Goal: Task Accomplishment & Management: Use online tool/utility

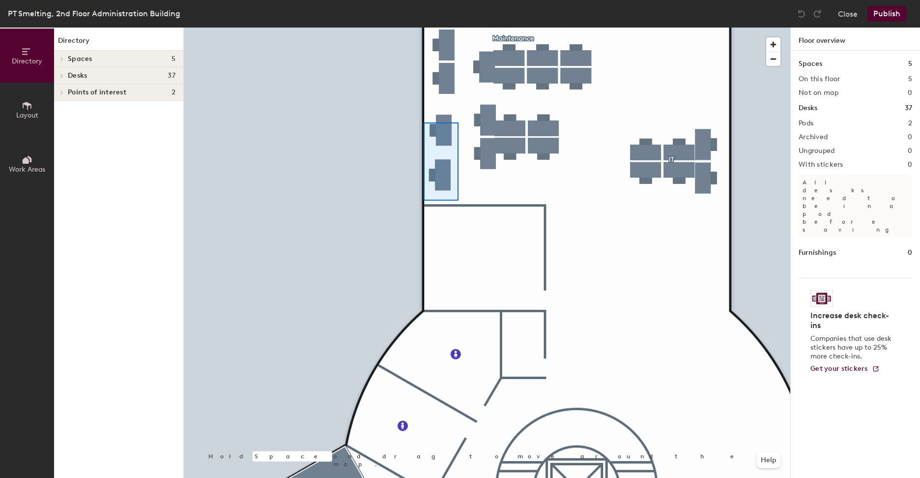
click at [425, 28] on div at bounding box center [487, 28] width 606 height 0
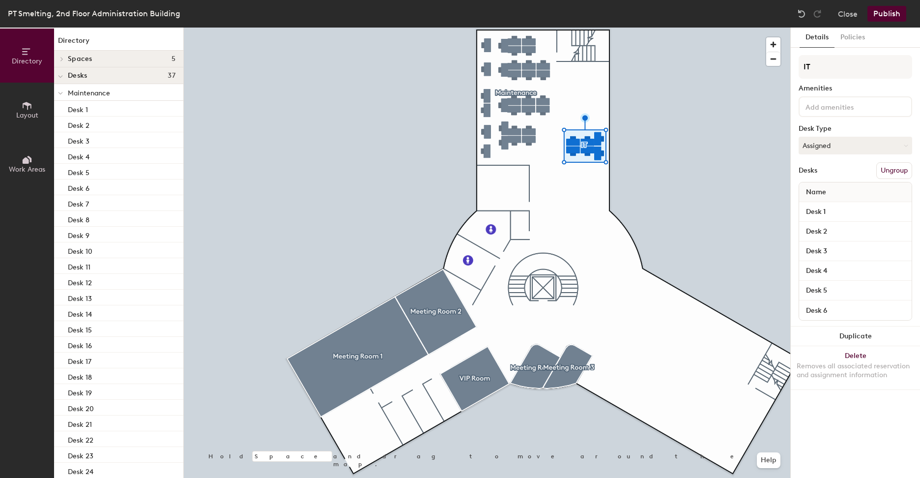
click at [19, 166] on span "Work Areas" at bounding box center [27, 169] width 36 height 8
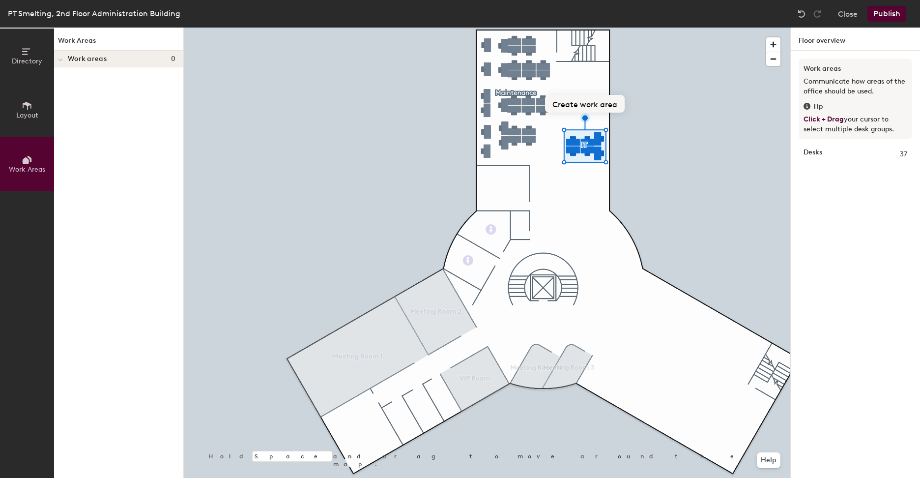
click at [580, 102] on button "Create work area" at bounding box center [585, 104] width 80 height 18
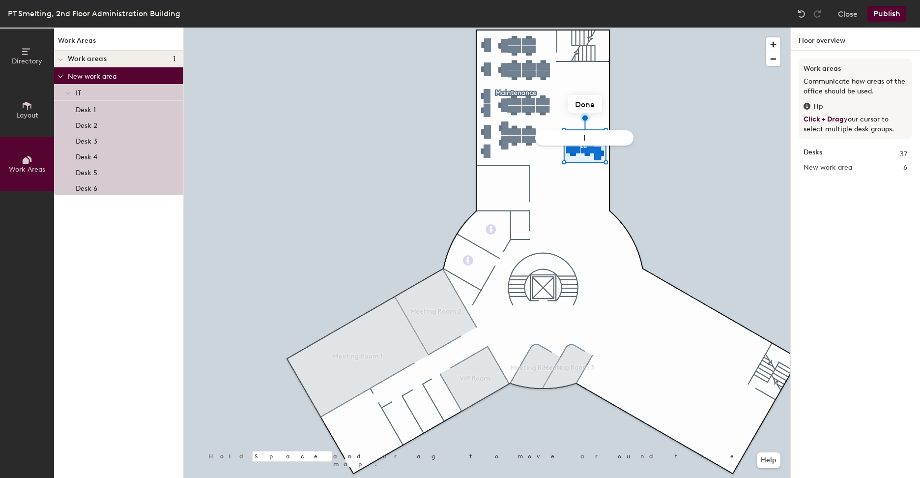
type input "IT"
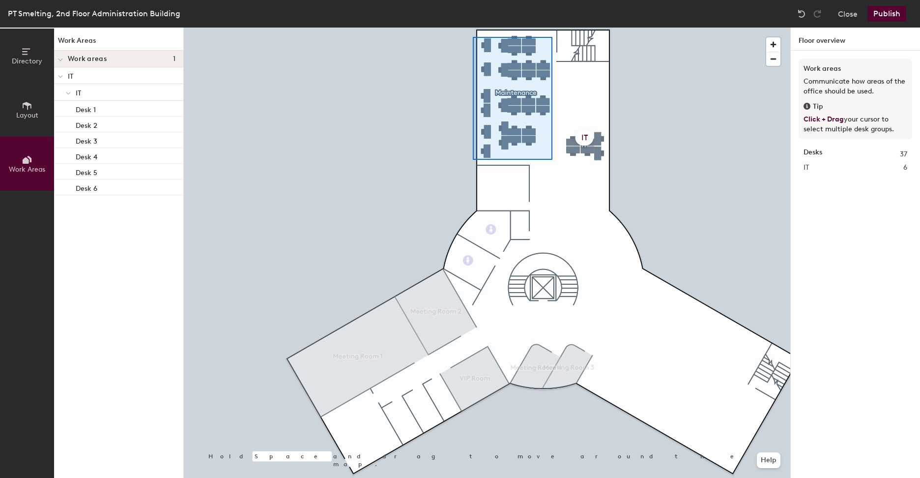
click at [473, 28] on div at bounding box center [487, 28] width 606 height 0
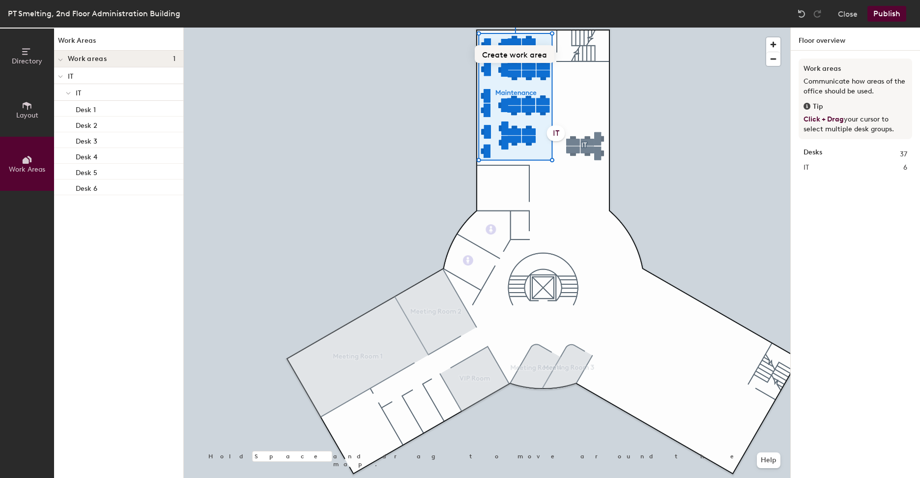
click at [513, 50] on button "Create work area" at bounding box center [515, 54] width 80 height 18
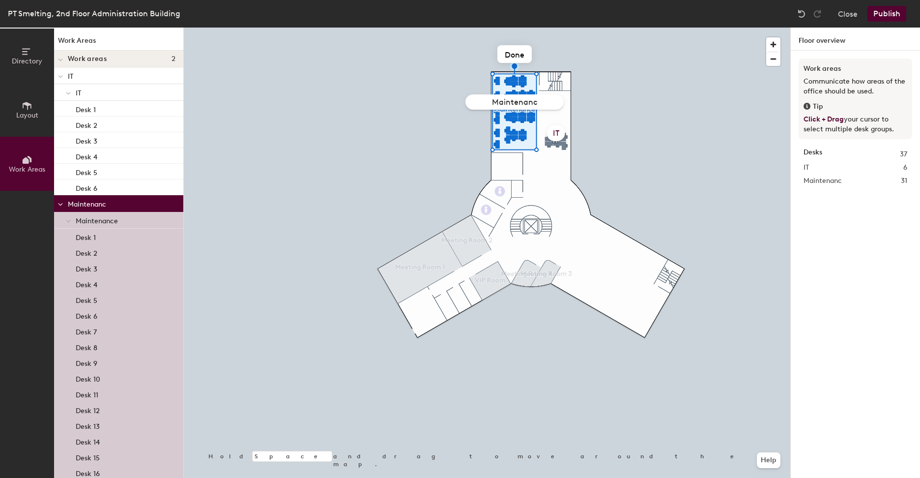
type input "Maintenance"
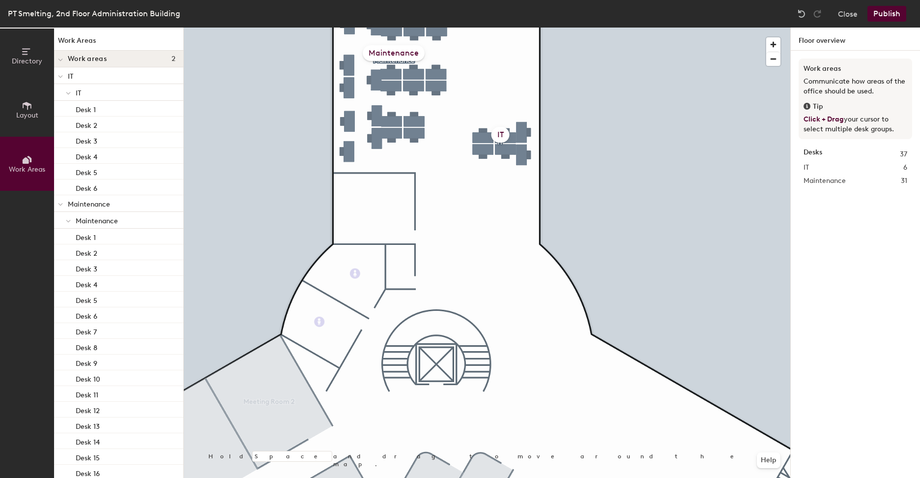
click at [21, 110] on button "Layout" at bounding box center [27, 110] width 54 height 54
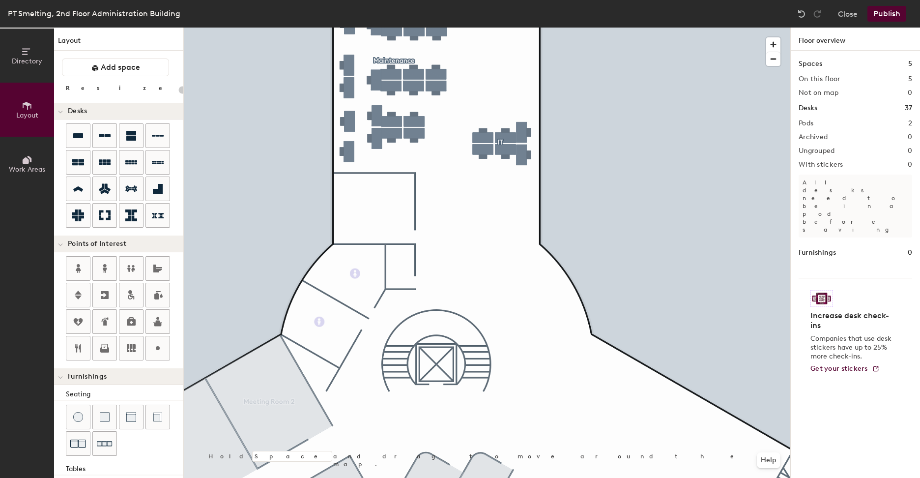
click at [20, 58] on span "Directory" at bounding box center [27, 61] width 30 height 8
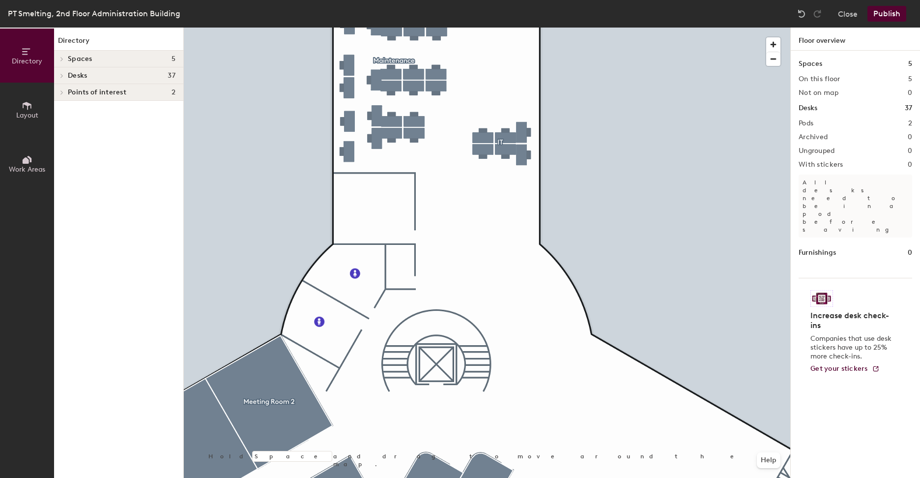
click at [32, 102] on button "Layout" at bounding box center [27, 110] width 54 height 54
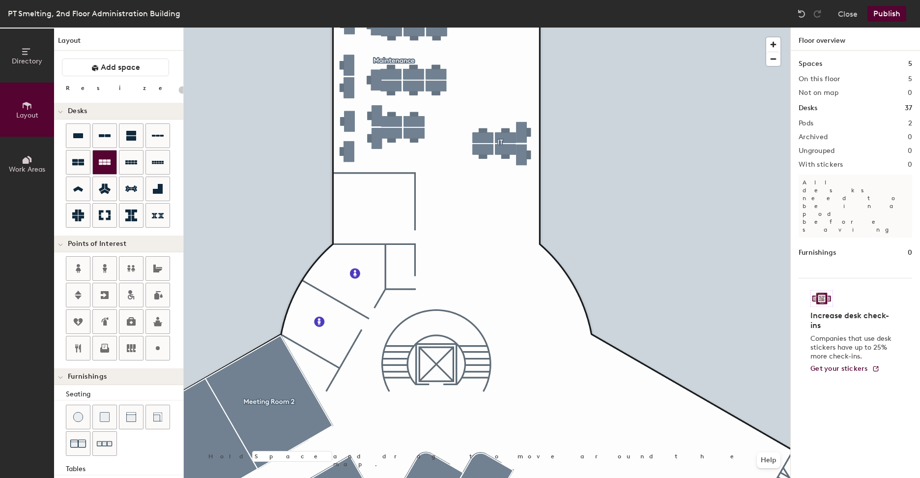
click at [107, 158] on icon at bounding box center [105, 162] width 12 height 12
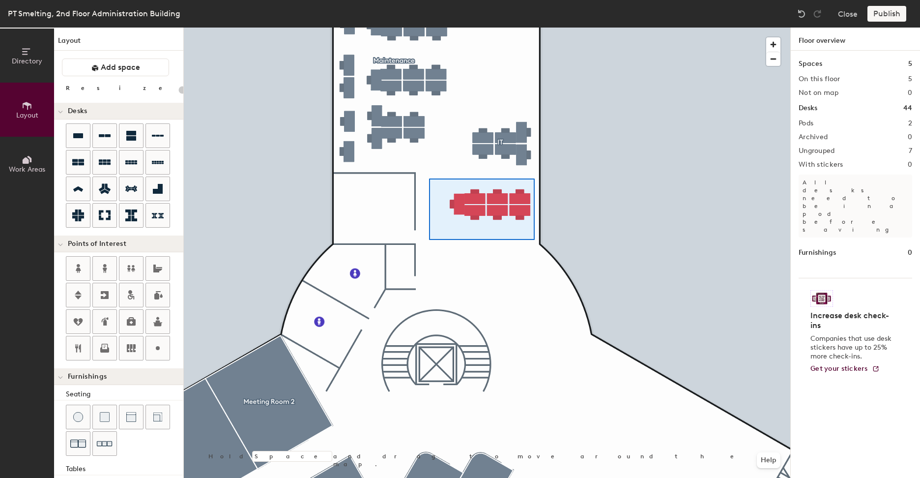
type input "100"
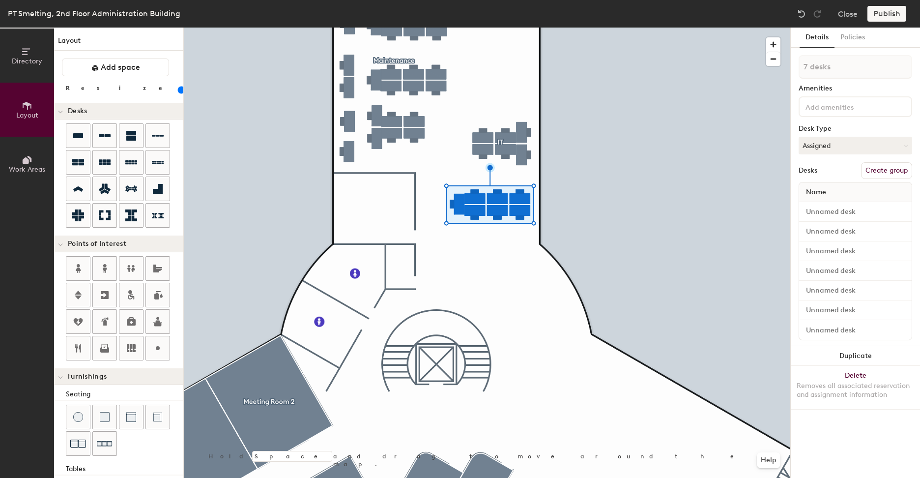
click at [890, 165] on button "Create group" at bounding box center [886, 170] width 51 height 17
drag, startPoint x: 833, startPoint y: 70, endPoint x: 792, endPoint y: 69, distance: 40.8
click at [792, 69] on div "Details Policies Pod 3 Amenities Desk Type Assigned Desks Ungroup Name Desk 1 D…" at bounding box center [855, 253] width 129 height 450
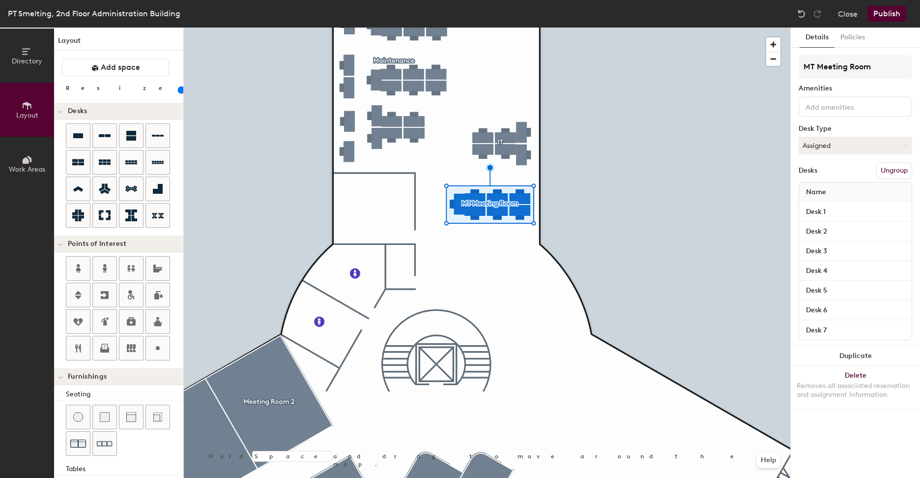
type input "MT Meeting Room"
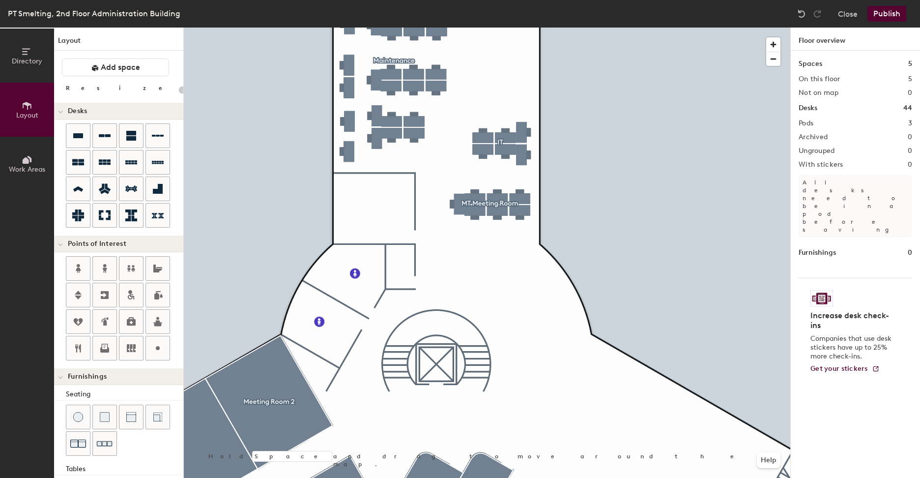
type input "20"
click at [25, 175] on button "Work Areas" at bounding box center [27, 164] width 54 height 54
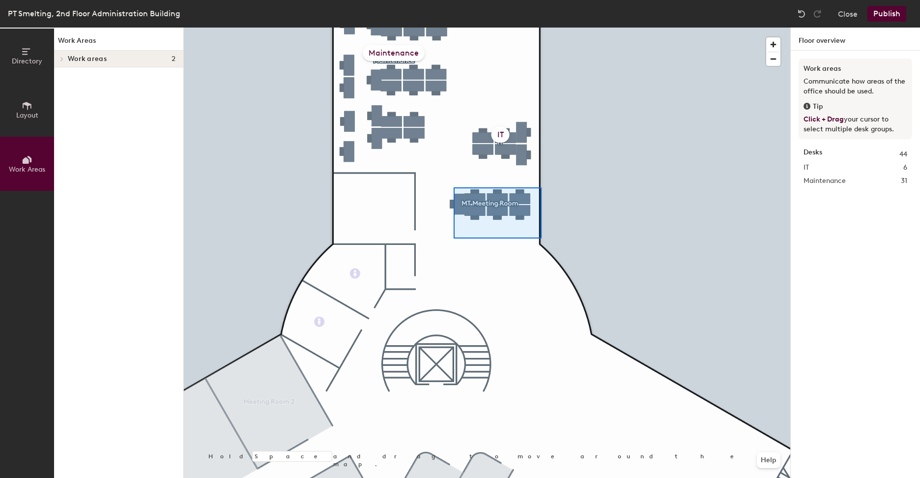
click at [449, 28] on div at bounding box center [487, 28] width 606 height 0
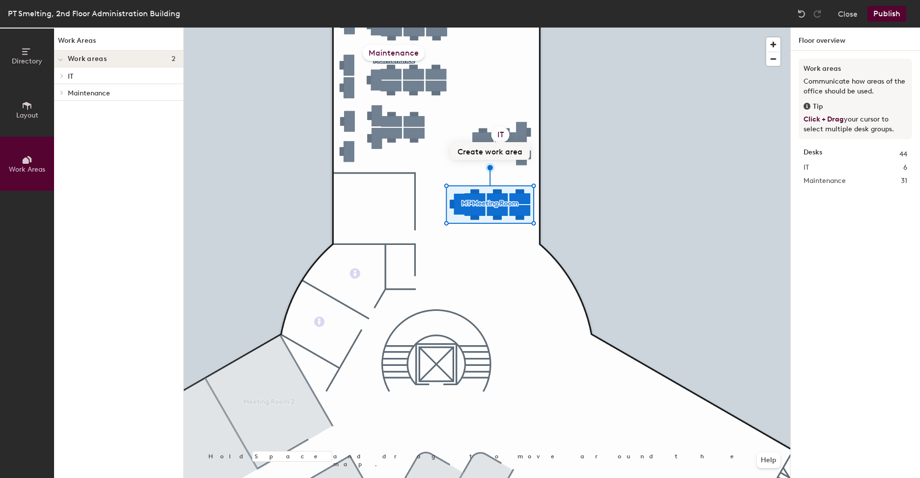
click at [493, 147] on button "Create work area" at bounding box center [490, 151] width 80 height 18
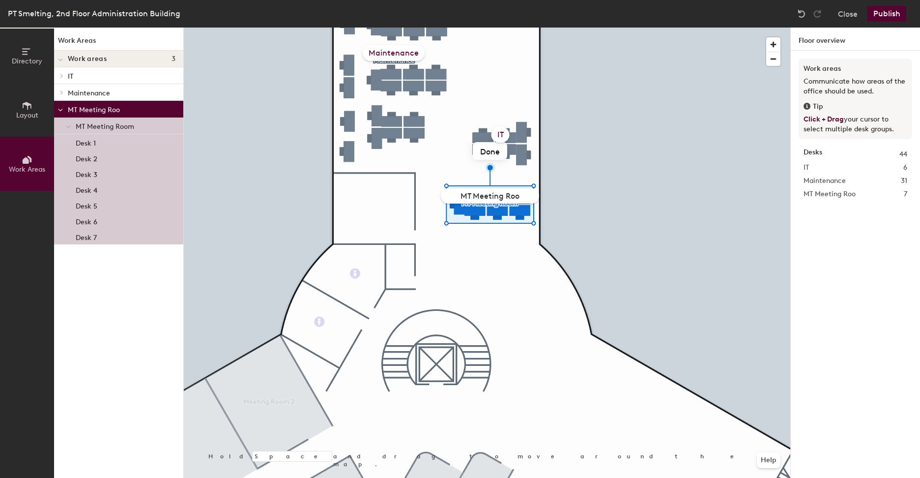
type input "MT Meeting Room"
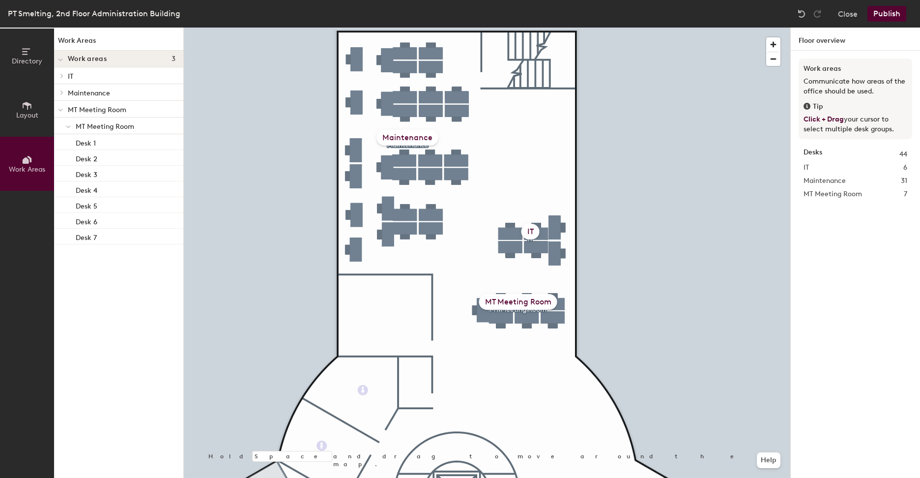
click at [27, 92] on button "Layout" at bounding box center [27, 110] width 54 height 54
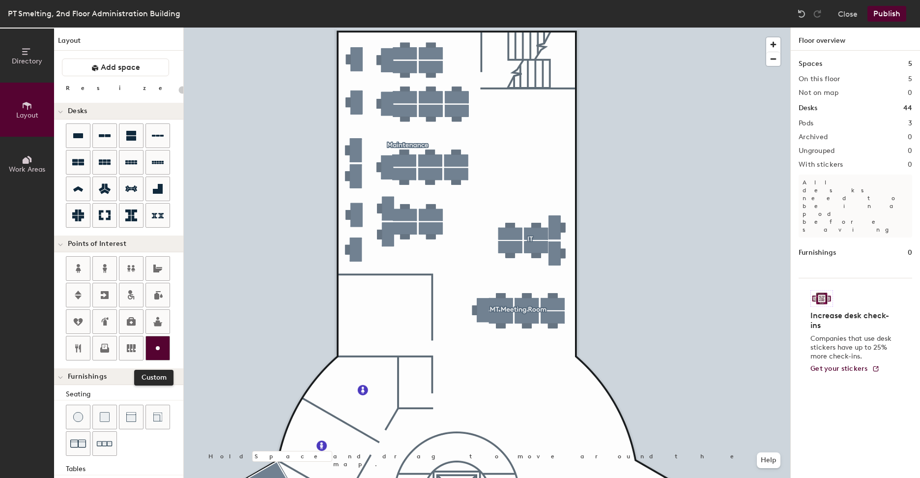
click at [148, 356] on div at bounding box center [158, 348] width 24 height 24
type input "20"
type input "Server Room"
click at [369, 339] on span "Done" at bounding box center [371, 336] width 29 height 17
click at [475, 28] on div at bounding box center [487, 28] width 606 height 0
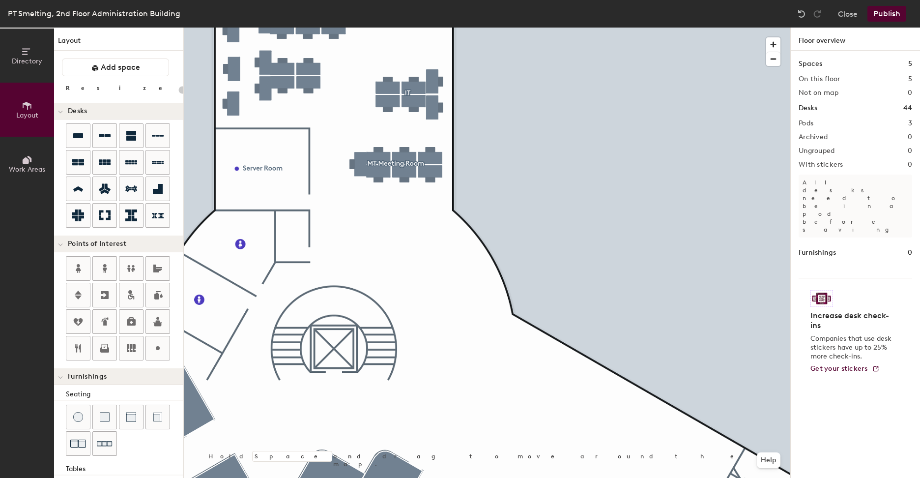
click at [259, 28] on div at bounding box center [487, 28] width 606 height 0
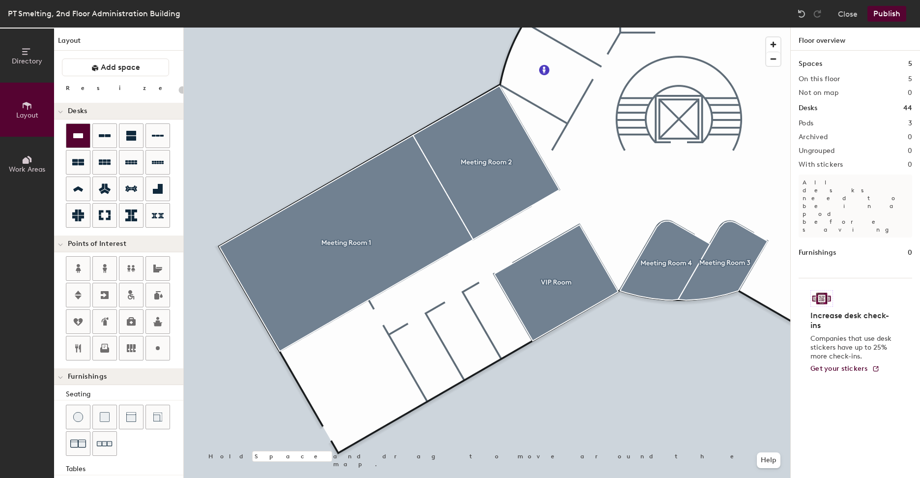
click at [78, 131] on icon at bounding box center [78, 136] width 12 height 12
click at [154, 342] on icon at bounding box center [158, 348] width 12 height 12
type input "20"
type input "President Director"
click at [377, 396] on span "Done" at bounding box center [379, 395] width 29 height 17
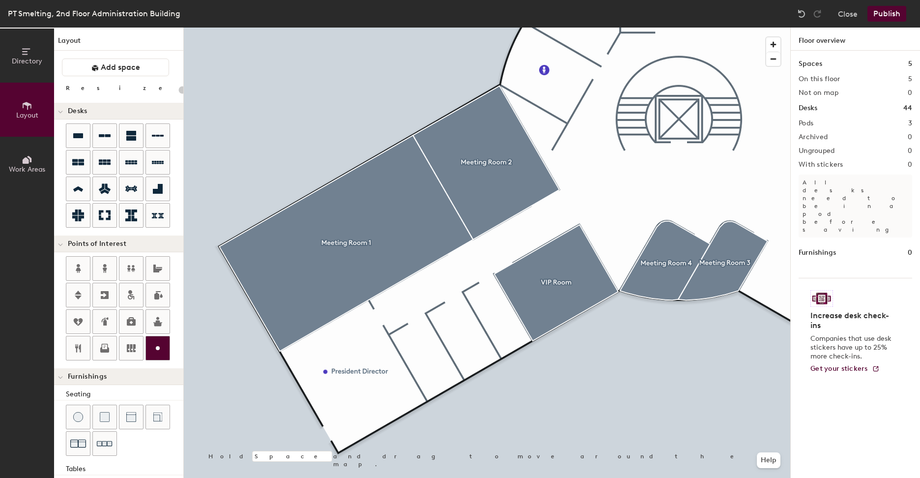
click at [160, 345] on icon at bounding box center [158, 348] width 12 height 12
type input "20"
type input "EVP"
click at [435, 366] on span "Done" at bounding box center [428, 369] width 29 height 17
click at [161, 340] on div at bounding box center [158, 348] width 24 height 24
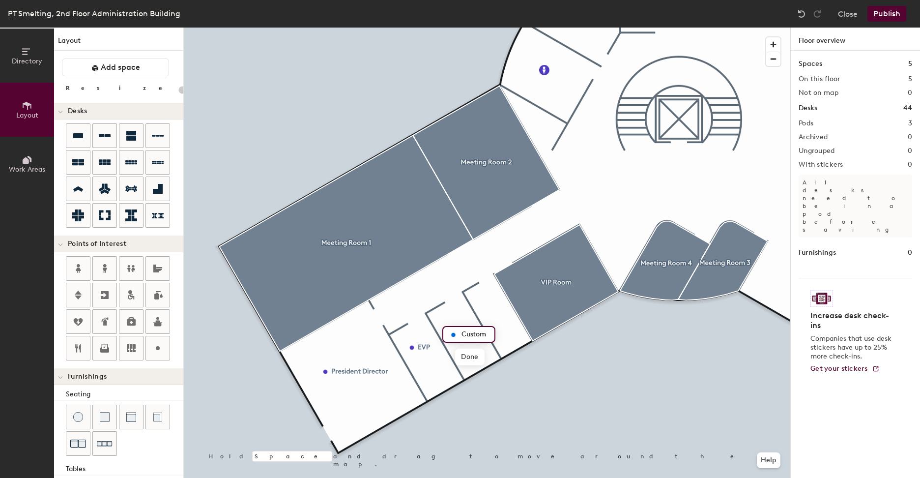
type input "20"
type input "E"
type input "20"
type input "EVP"
click at [475, 354] on span "Done" at bounding box center [469, 356] width 29 height 17
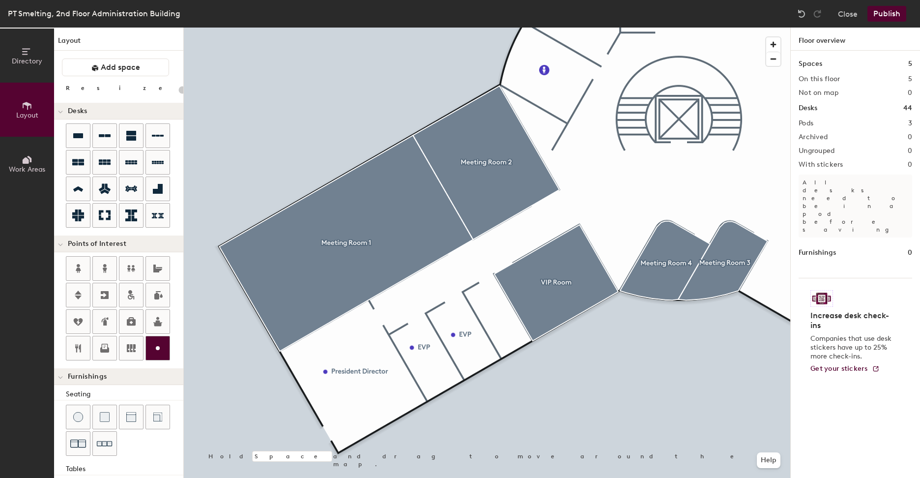
click at [158, 346] on icon at bounding box center [158, 348] width 12 height 12
type input "20"
type input "Director"
click at [509, 344] on span "Done" at bounding box center [506, 344] width 29 height 17
type input "20"
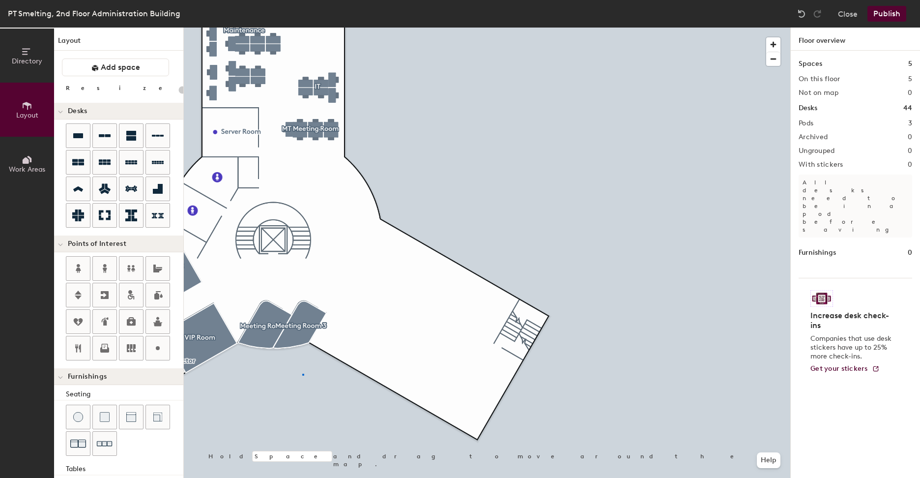
click at [302, 28] on div at bounding box center [487, 28] width 606 height 0
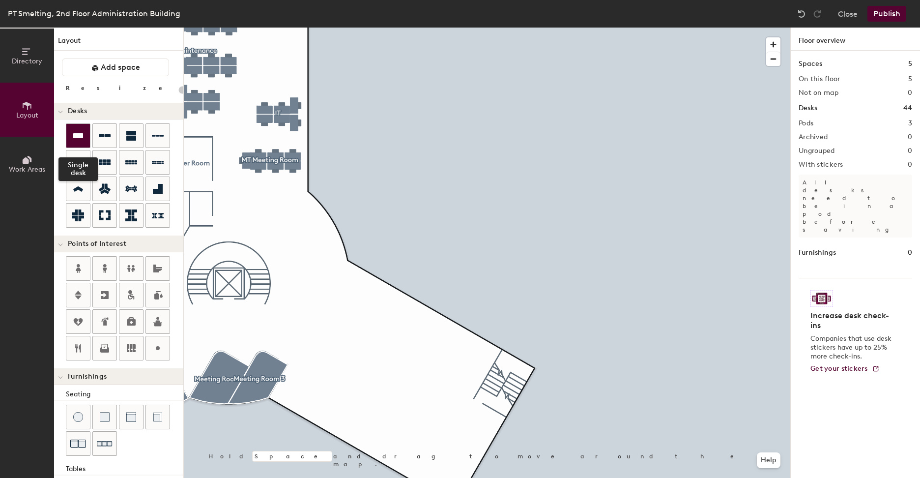
click at [82, 140] on icon at bounding box center [78, 136] width 12 height 12
type input "100"
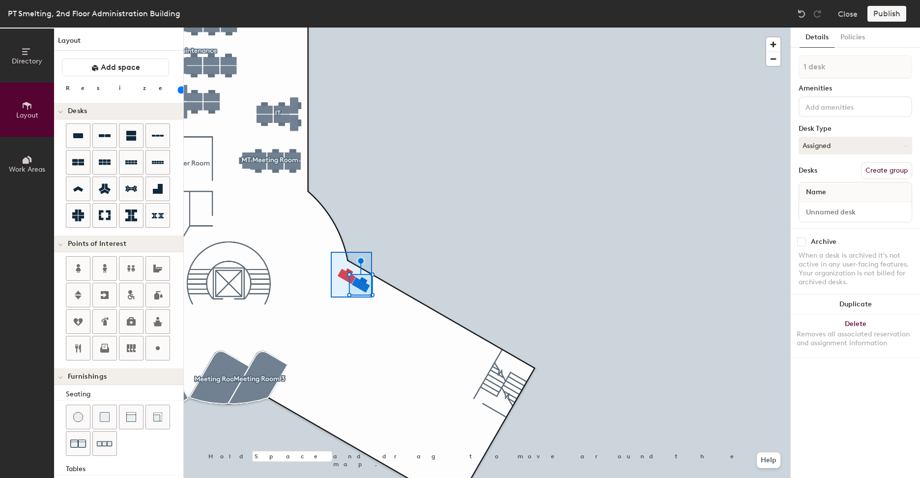
type input "2 desks"
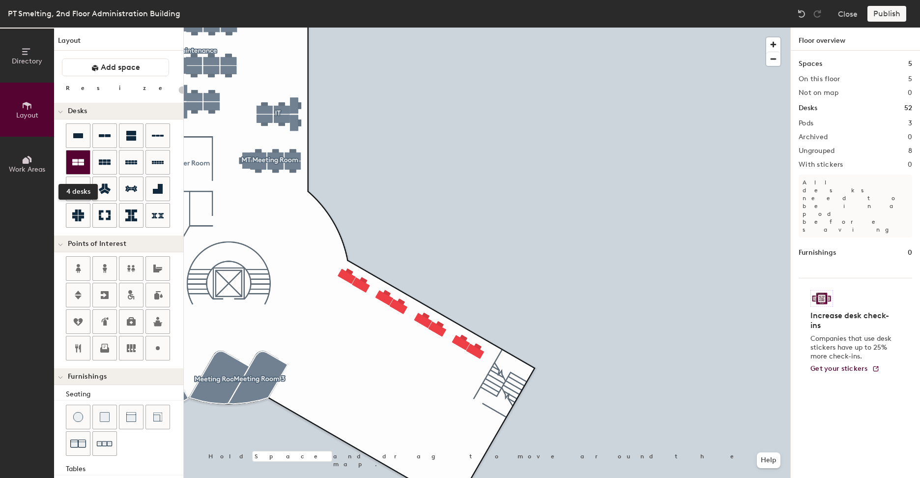
click at [83, 159] on icon at bounding box center [78, 162] width 12 height 12
type input "100"
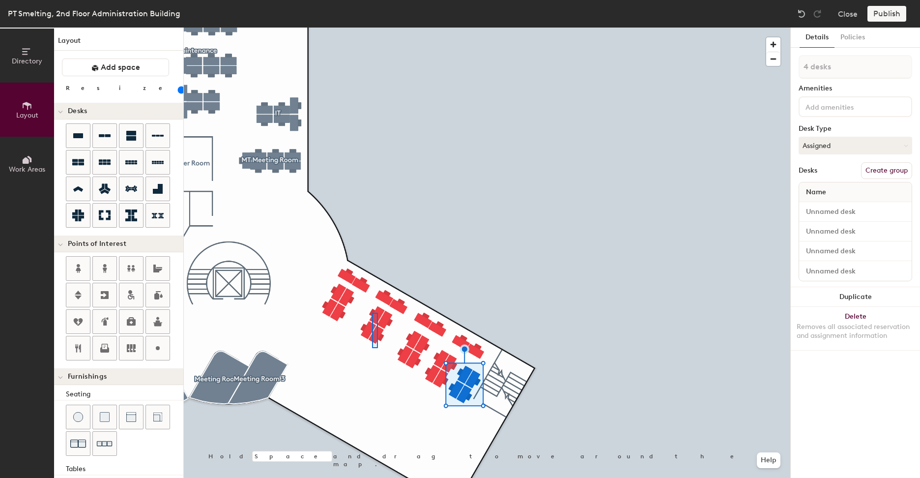
click at [373, 28] on div at bounding box center [487, 28] width 606 height 0
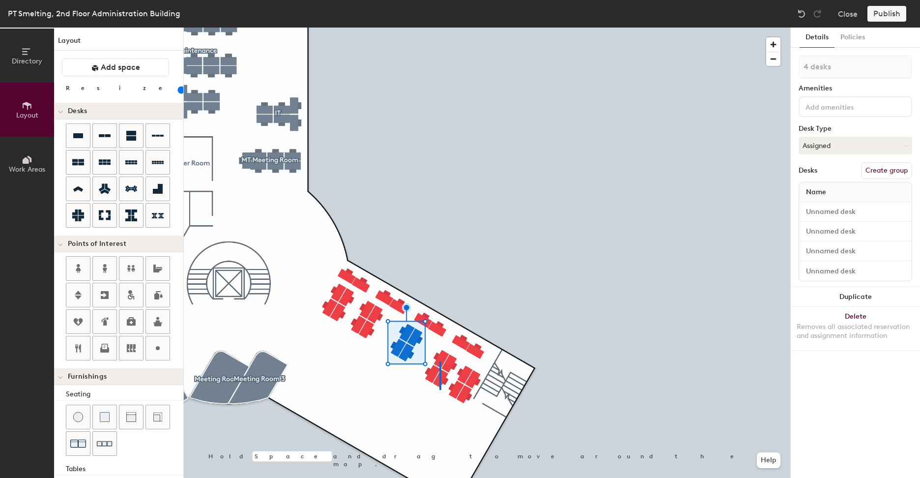
click at [439, 28] on div at bounding box center [487, 28] width 606 height 0
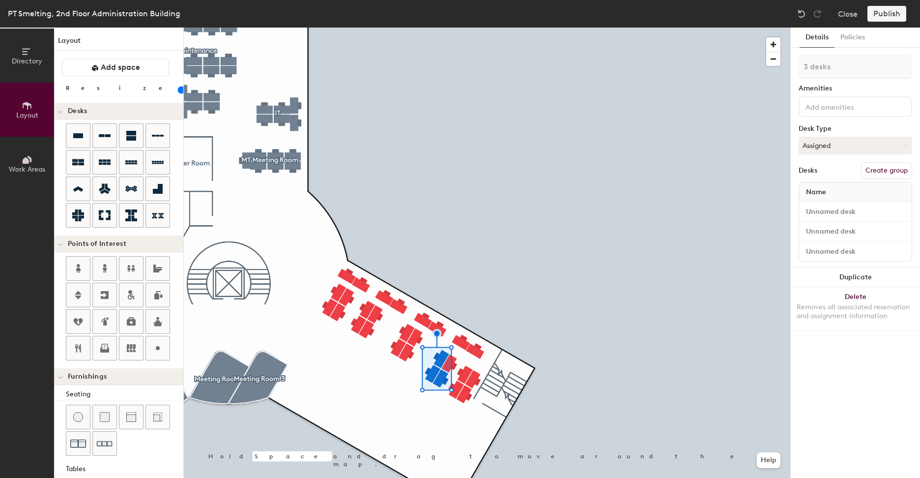
type input "4 desks"
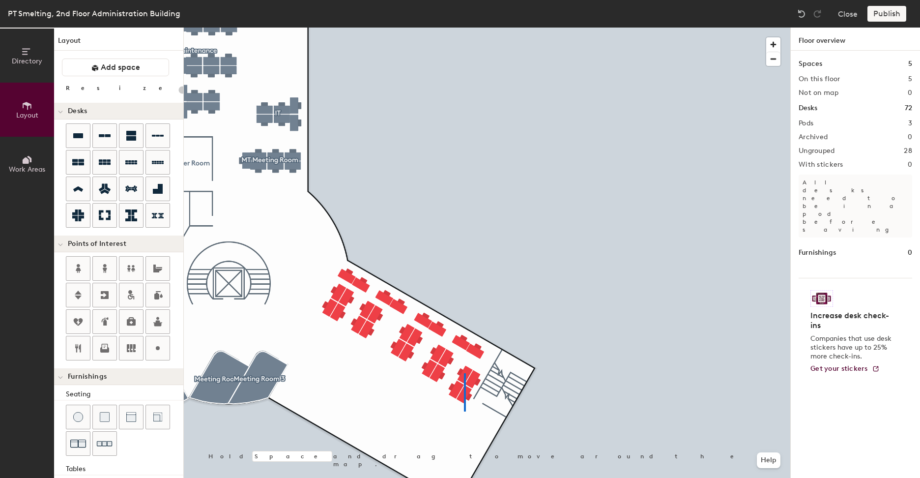
click at [465, 28] on div at bounding box center [487, 28] width 606 height 0
type input "100"
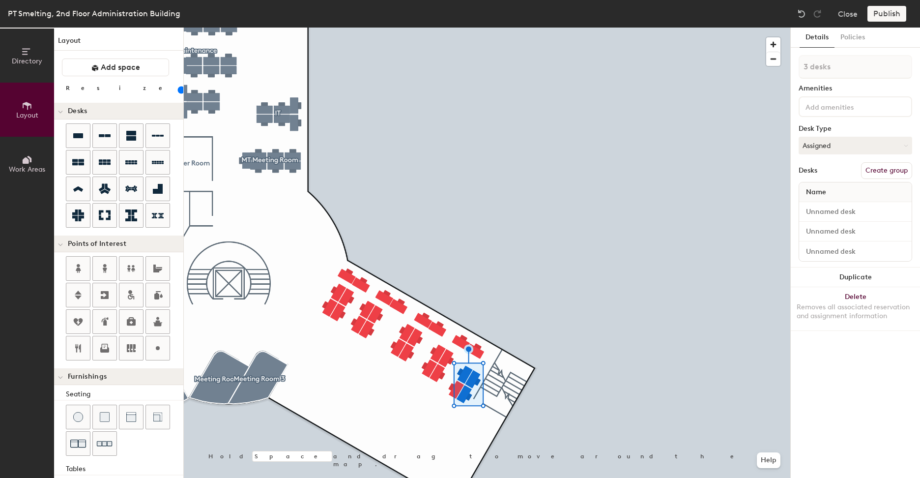
type input "4 desks"
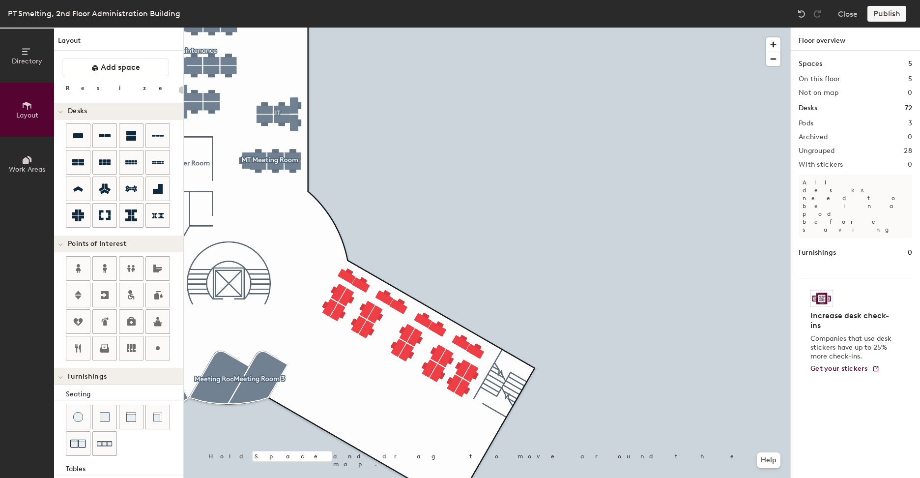
click at [424, 28] on div at bounding box center [487, 28] width 606 height 0
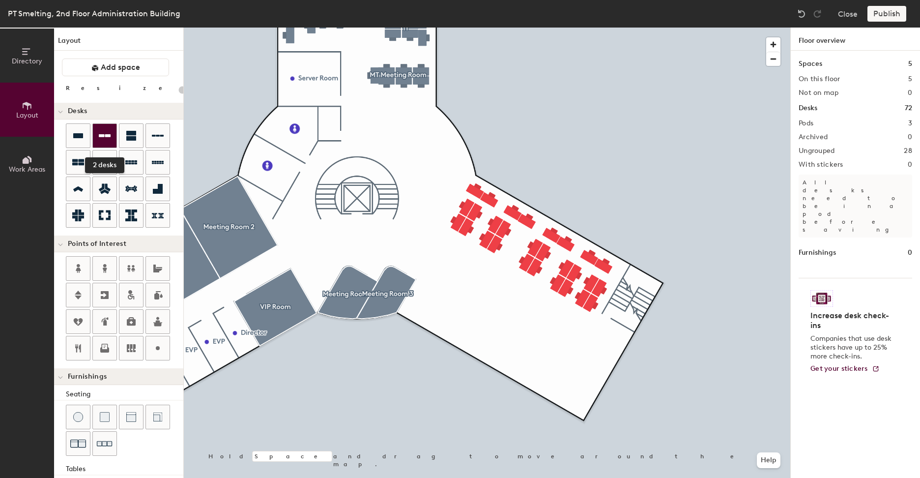
click at [106, 143] on div at bounding box center [105, 136] width 24 height 24
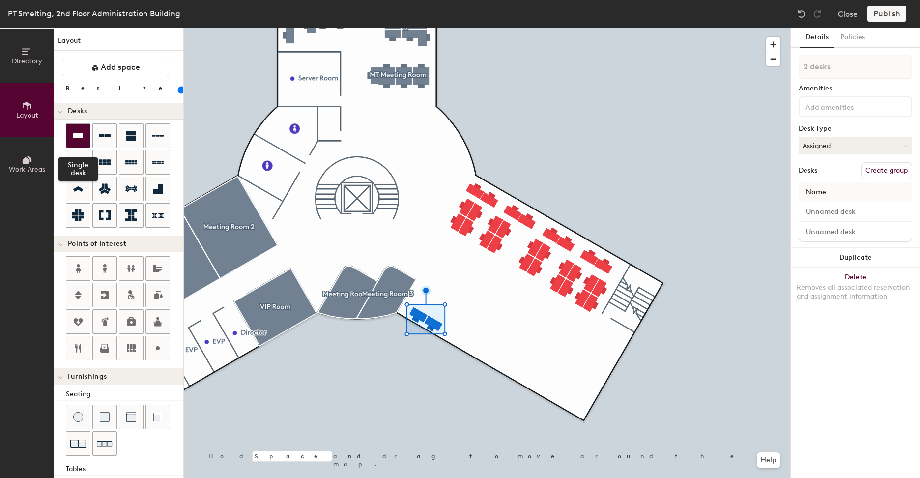
click at [82, 141] on icon at bounding box center [78, 136] width 12 height 12
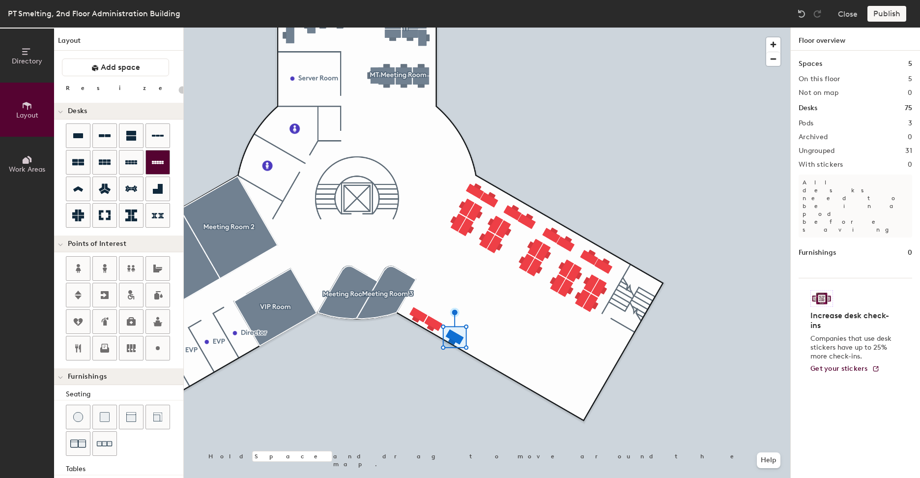
type input "20"
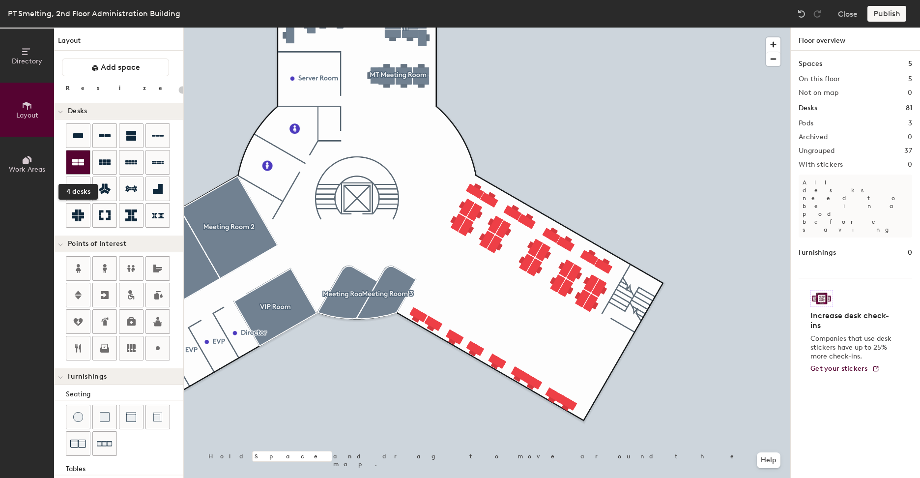
click at [83, 164] on icon at bounding box center [78, 162] width 12 height 6
type input "100"
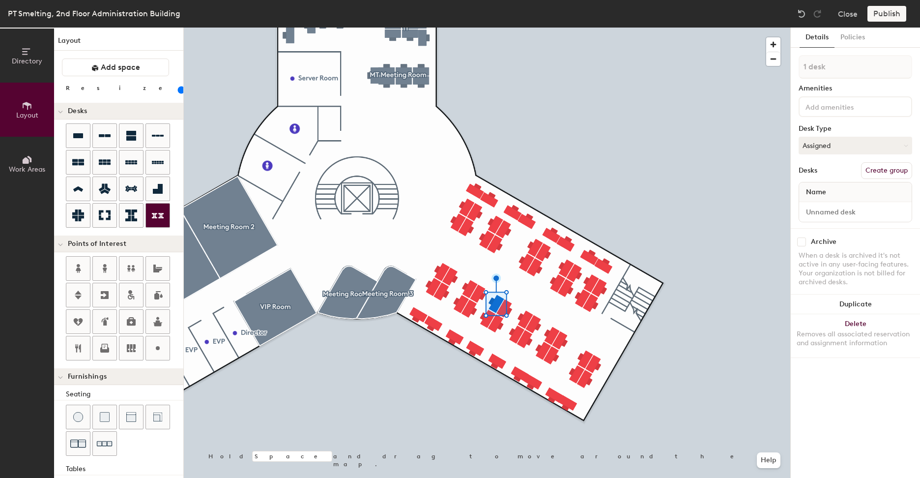
type input "2 desks"
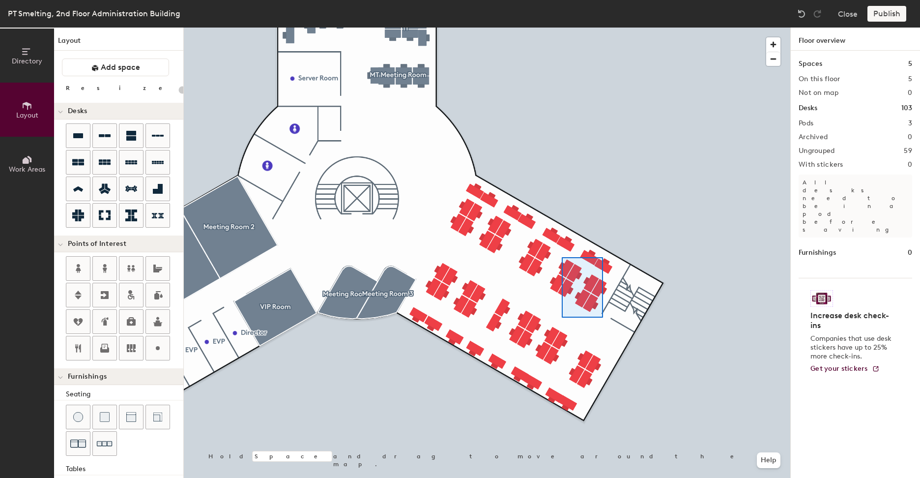
type input "100"
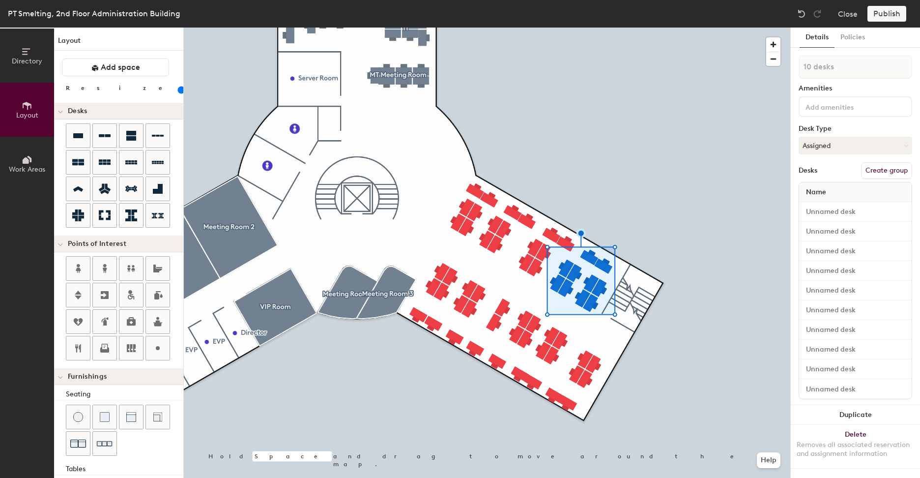
click at [874, 171] on button "Create group" at bounding box center [886, 170] width 51 height 17
click at [771, 69] on div "Directory Layout Work Areas Layout Add space Resize Desks Points of Interest Fu…" at bounding box center [460, 253] width 920 height 450
type input "Smelter"
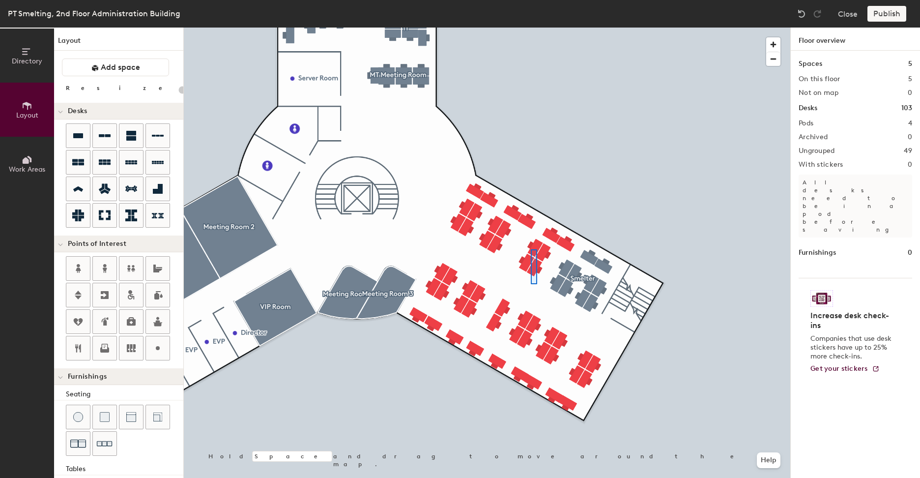
drag, startPoint x: 839, startPoint y: 68, endPoint x: 531, endPoint y: 249, distance: 357.5
click at [531, 28] on div at bounding box center [487, 28] width 606 height 0
type input "100"
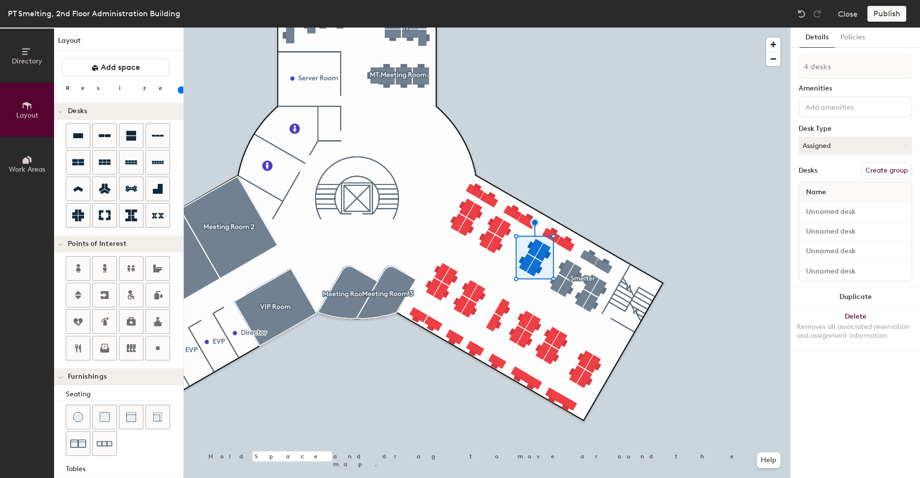
click at [880, 169] on button "Create group" at bounding box center [886, 170] width 51 height 17
drag, startPoint x: 834, startPoint y: 76, endPoint x: 832, endPoint y: 69, distance: 7.6
click at [832, 69] on input "Pod 5" at bounding box center [856, 67] width 114 height 24
drag, startPoint x: 831, startPoint y: 68, endPoint x: 801, endPoint y: 67, distance: 29.5
click at [801, 67] on input "Pod 5" at bounding box center [856, 67] width 114 height 24
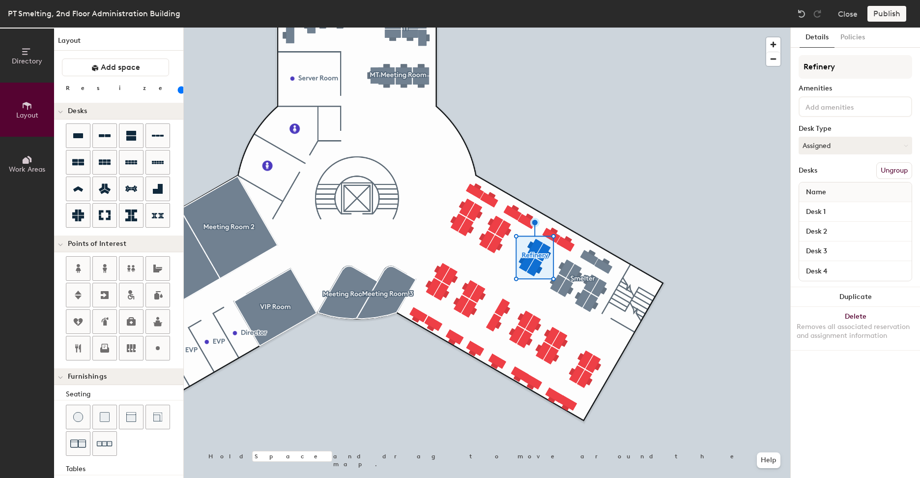
type input "Refinery"
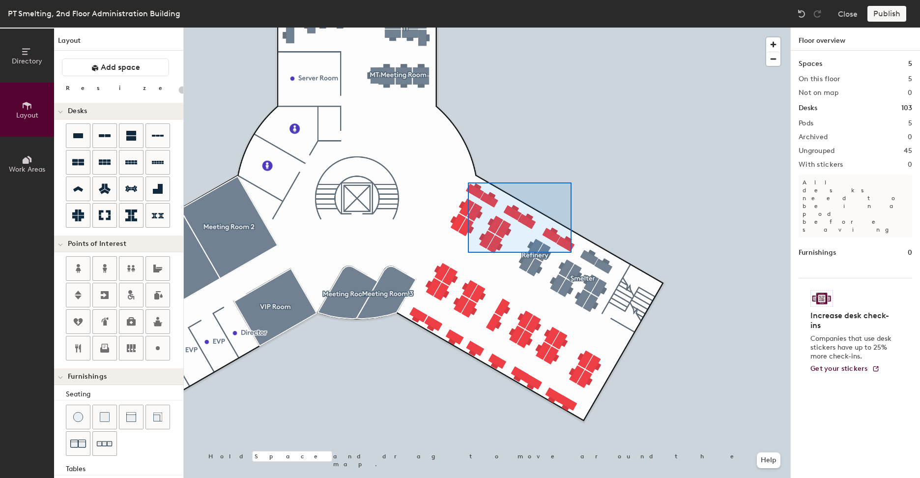
click at [468, 28] on div at bounding box center [487, 28] width 606 height 0
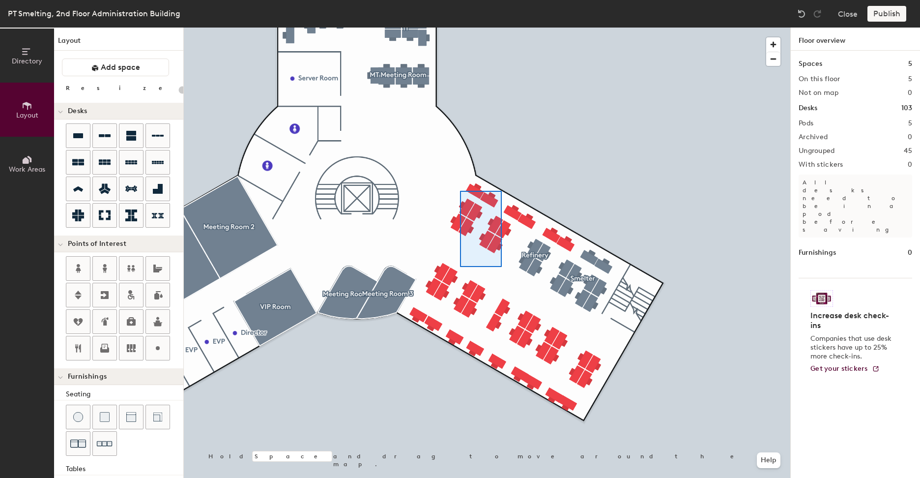
click at [460, 28] on div at bounding box center [487, 28] width 606 height 0
type input "100"
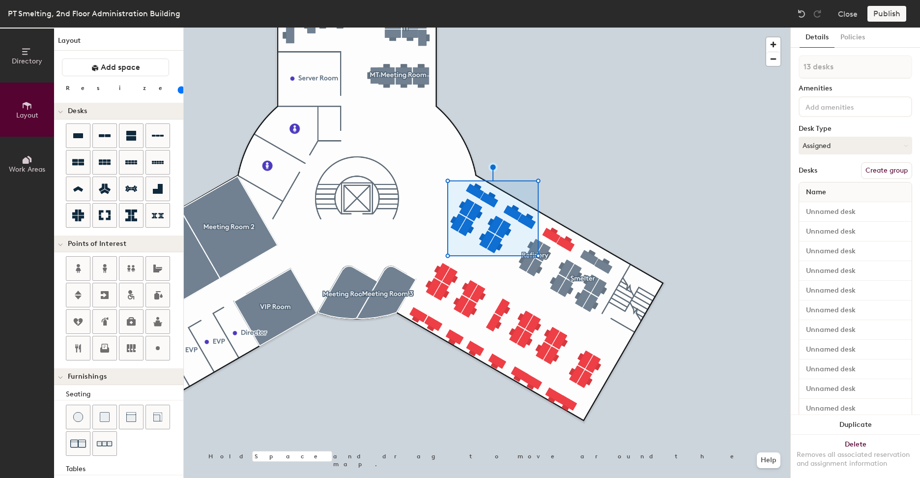
type input "14 desks"
click at [894, 168] on button "Create group" at bounding box center [886, 170] width 51 height 17
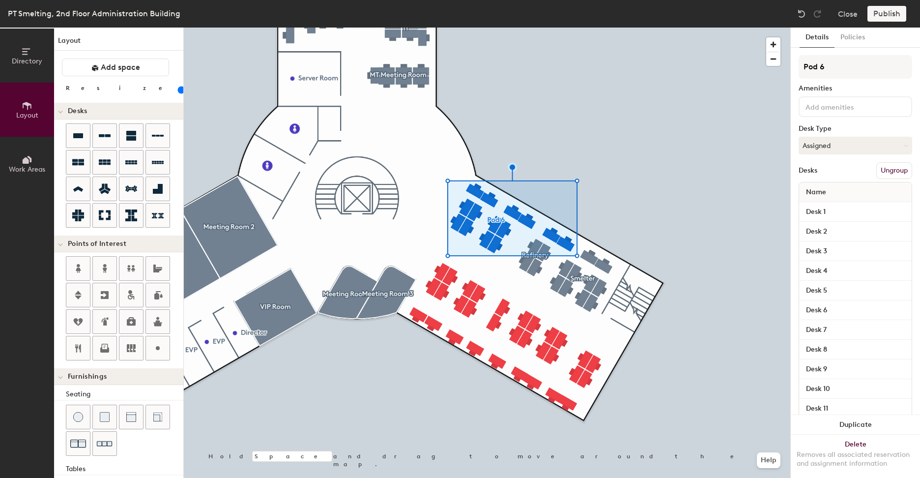
click at [783, 68] on div "Directory Layout Work Areas Layout Add space Resize Desks Points of Interest Fu…" at bounding box center [460, 253] width 920 height 450
type input "Acid/WWTP"
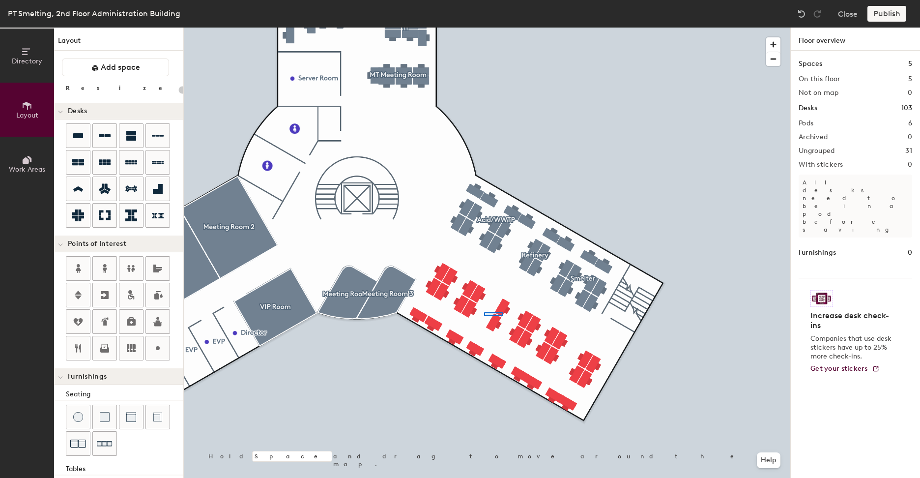
type input "100"
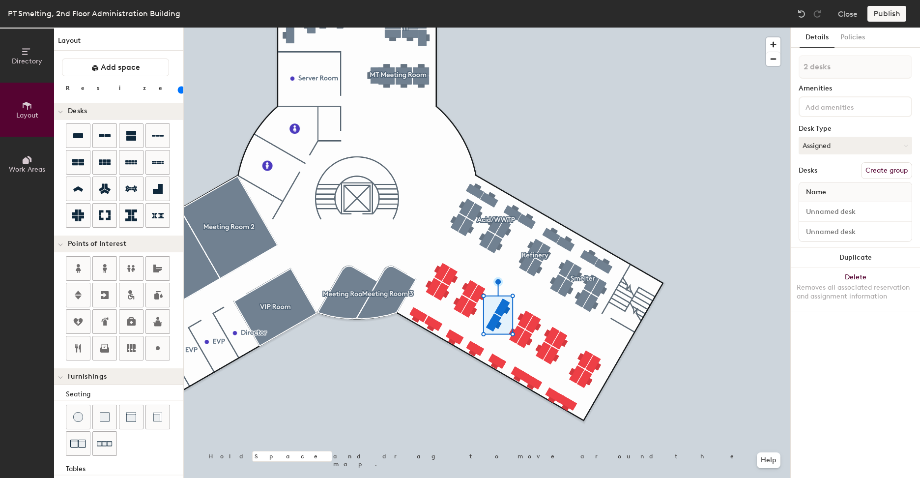
click at [873, 163] on button "Create group" at bounding box center [886, 170] width 51 height 17
click at [790, 69] on div "Directory Layout Work Areas Layout Add space Resize Desks Points of Interest Fu…" at bounding box center [460, 253] width 920 height 450
type input "Laboratory"
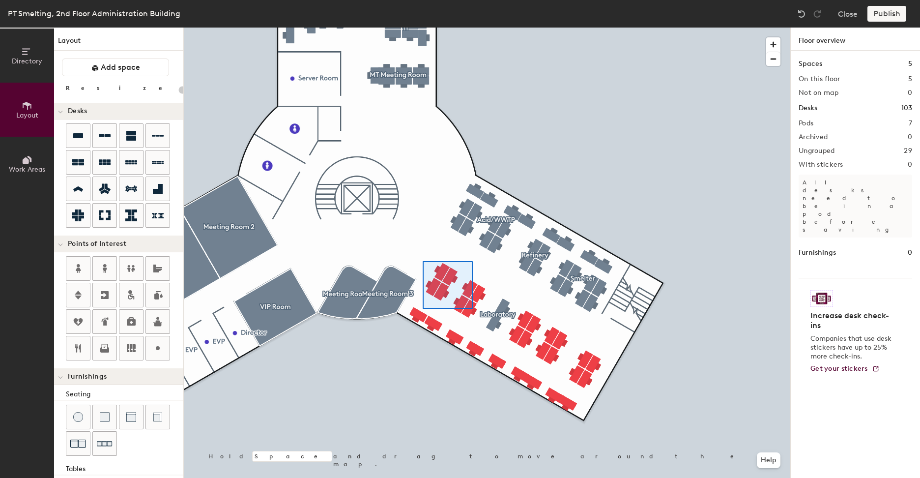
type input "100"
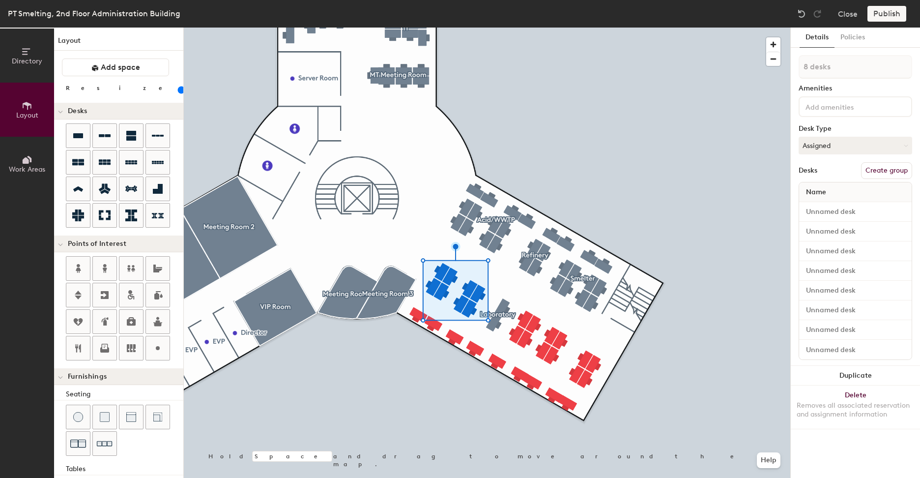
click at [879, 166] on button "Create group" at bounding box center [886, 170] width 51 height 17
drag, startPoint x: 836, startPoint y: 66, endPoint x: 791, endPoint y: 69, distance: 44.8
click at [791, 69] on div "Details Policies Pod 8 Amenities Desk Type Assigned Desks Ungroup Name Desk 1 D…" at bounding box center [855, 253] width 129 height 450
type input "R"
click at [823, 70] on input at bounding box center [856, 67] width 114 height 24
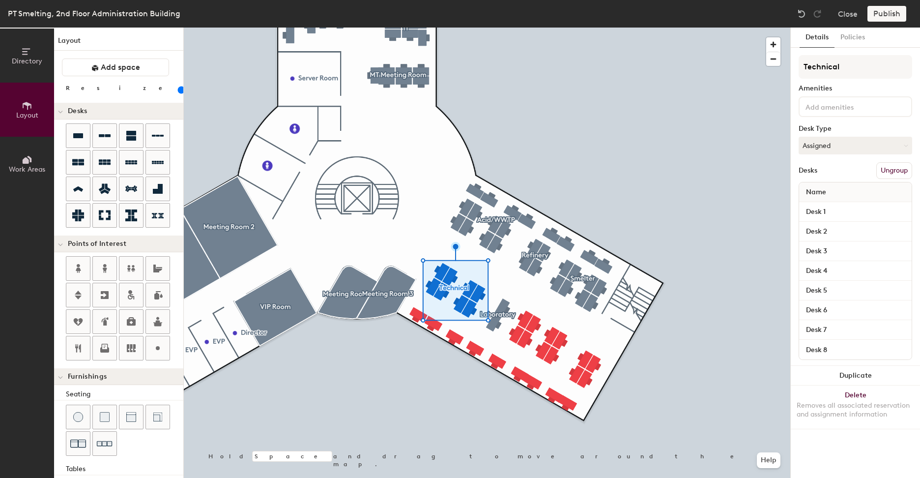
type input "Technical"
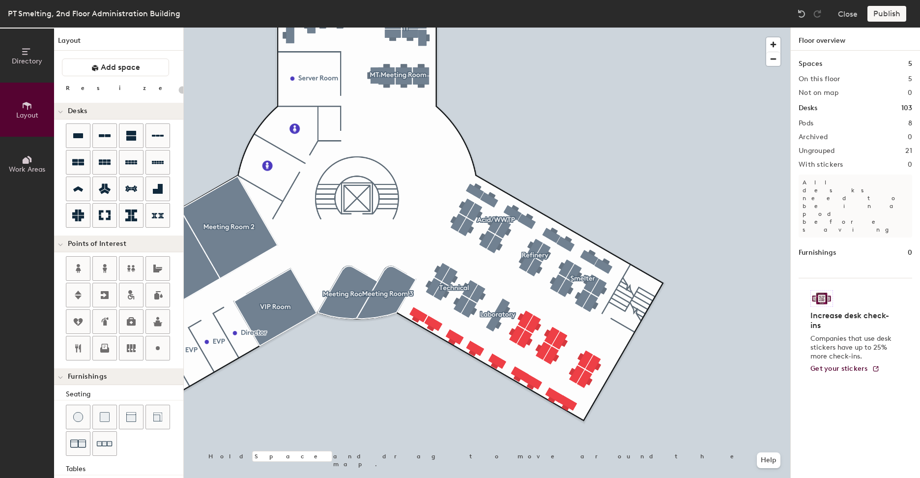
type input "100"
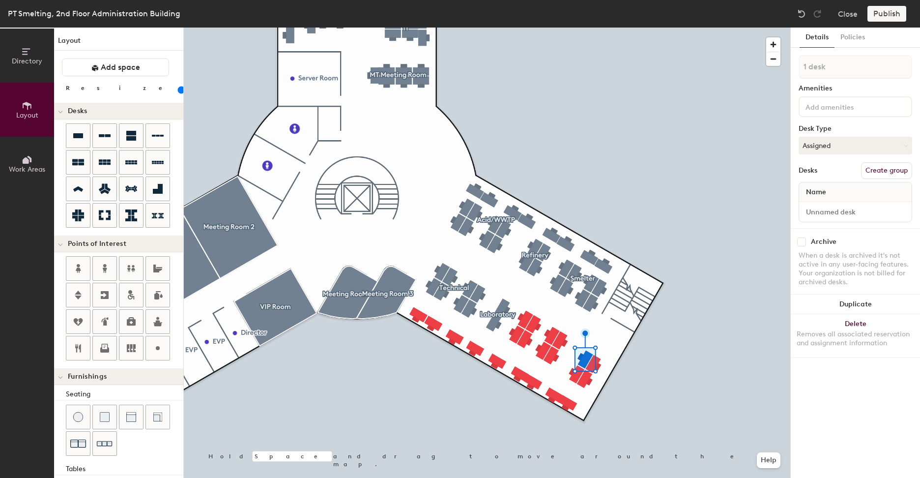
type input "2 desks"
click at [866, 167] on button "Create group" at bounding box center [886, 170] width 51 height 17
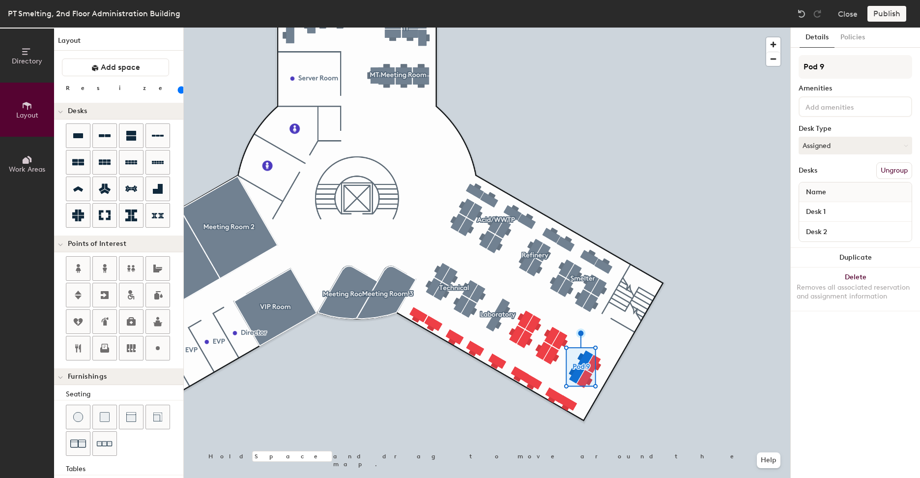
click at [787, 71] on div "Directory Layout Work Areas Layout Add space Resize Desks Points of Interest Fu…" at bounding box center [460, 253] width 920 height 450
type input "ISO"
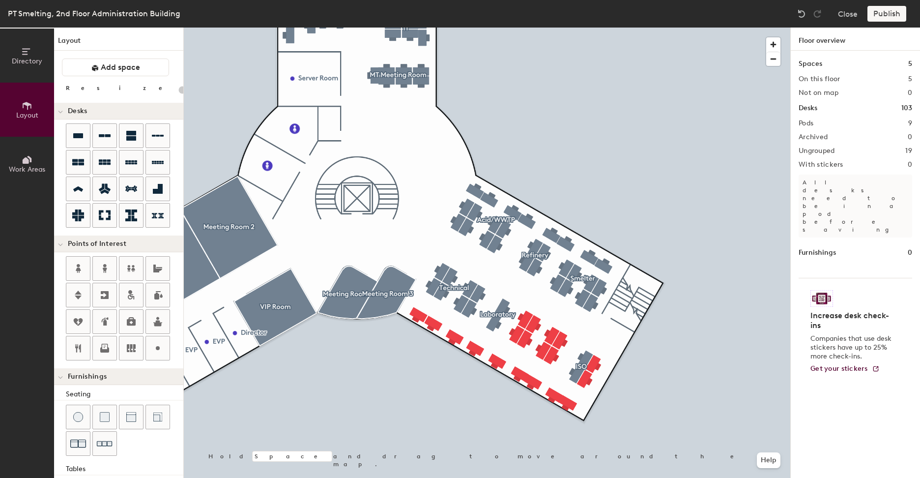
type input "100"
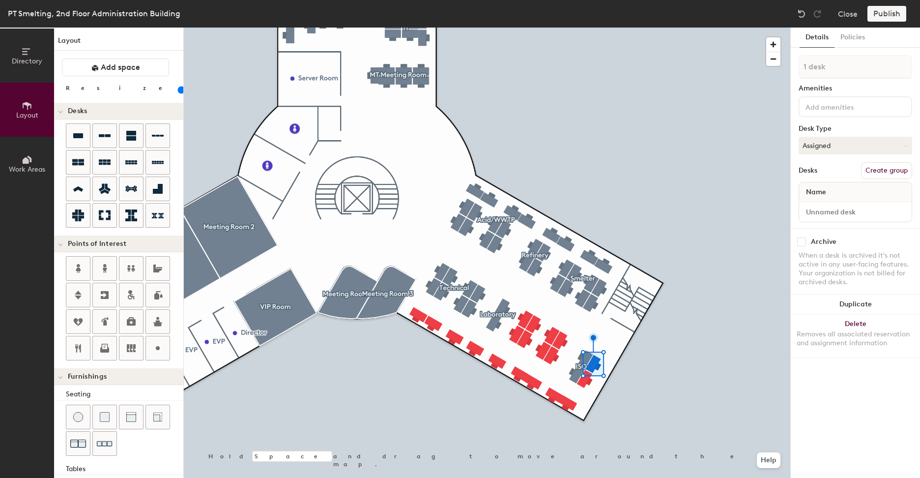
type input "2 desks"
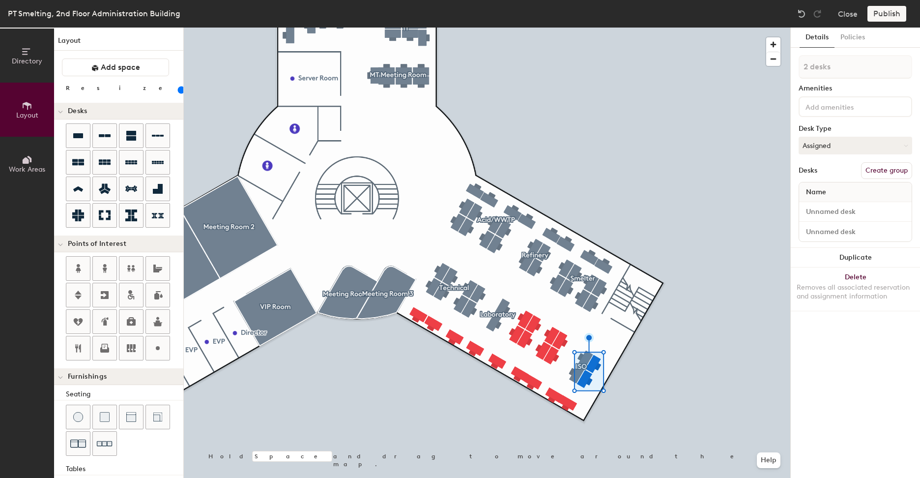
click at [880, 170] on button "Create group" at bounding box center [886, 170] width 51 height 17
drag, startPoint x: 841, startPoint y: 61, endPoint x: 797, endPoint y: 66, distance: 44.4
click at [797, 66] on div "Details Policies Pod 10 Amenities Desk Type Assigned Desks Ungroup Name Desk 1 …" at bounding box center [855, 253] width 129 height 450
type input "OHS&FB"
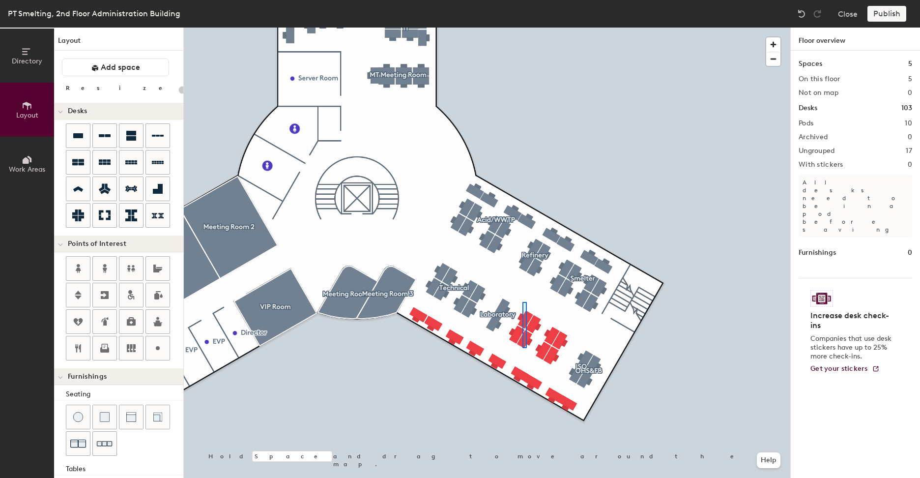
type input "100"
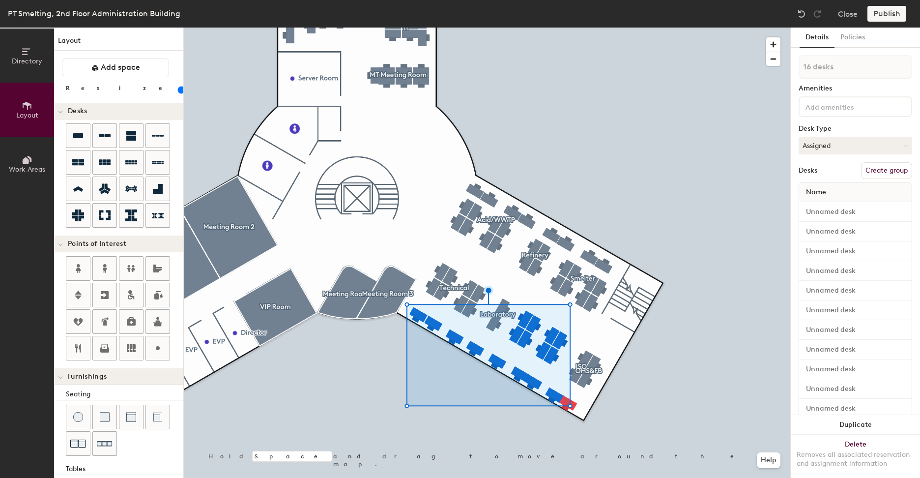
type input "17 desks"
click at [872, 171] on button "Create group" at bounding box center [886, 170] width 51 height 17
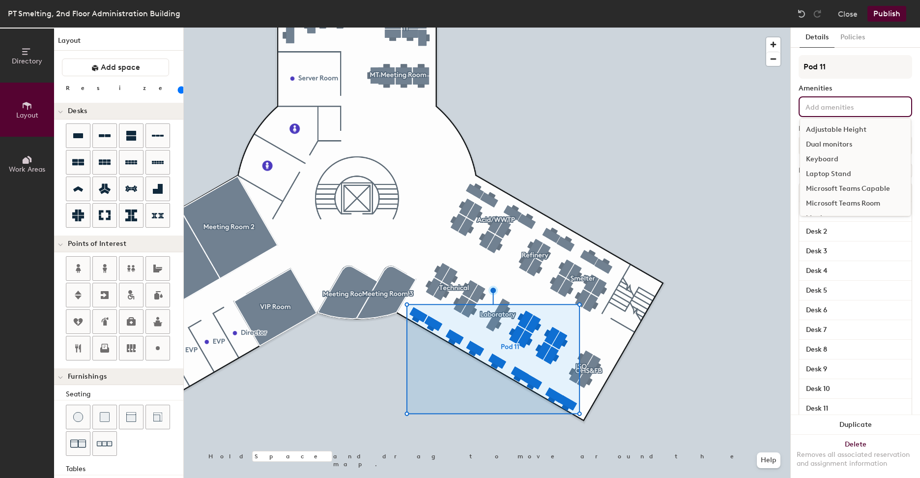
click at [837, 102] on input at bounding box center [847, 106] width 88 height 12
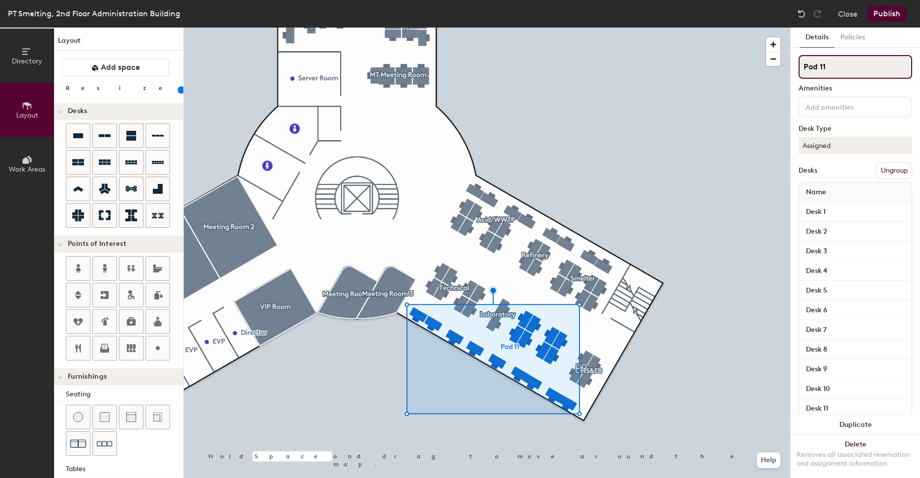
drag, startPoint x: 839, startPoint y: 71, endPoint x: 792, endPoint y: 71, distance: 47.2
click at [792, 71] on div "Details Policies Pod 11 Amenities Desk Type Assigned Desks Ungroup Name Desk 1 …" at bounding box center [855, 253] width 129 height 450
type input "Environment"
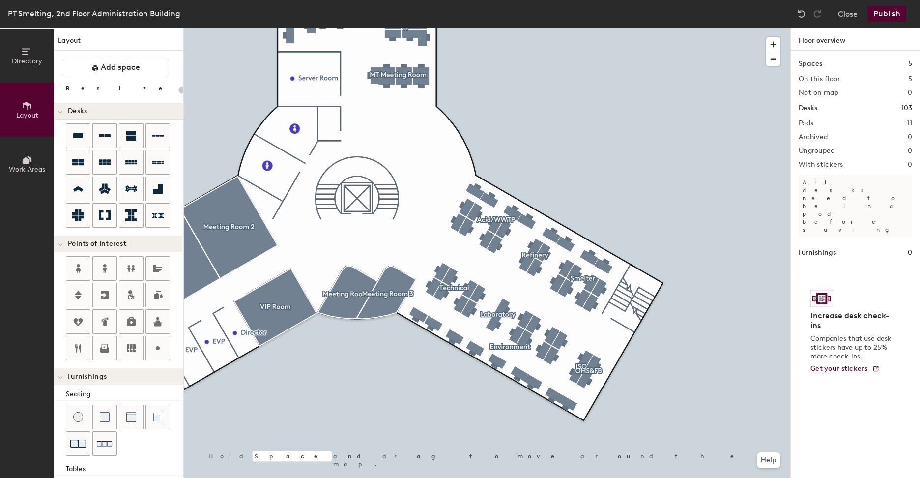
type input "20"
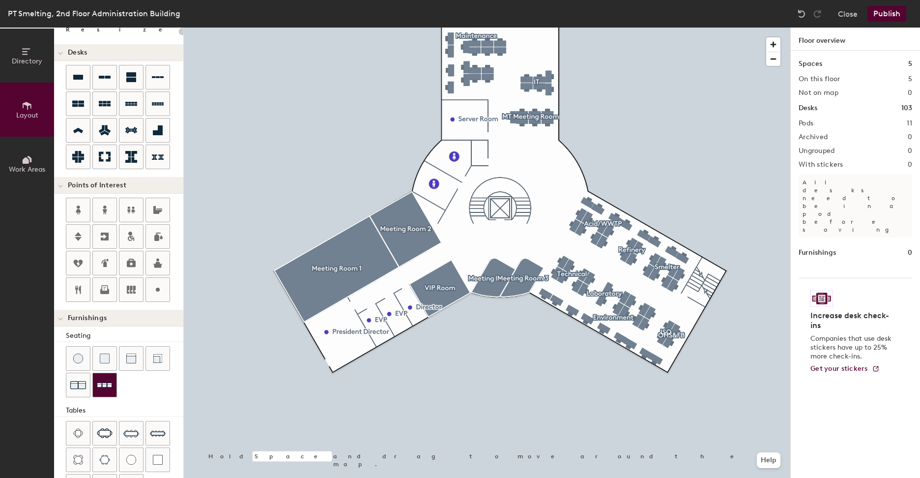
scroll to position [143, 0]
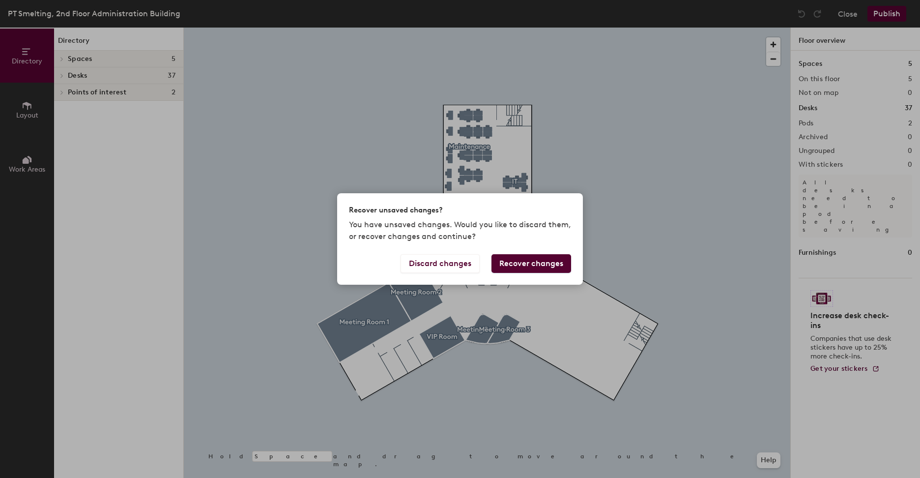
click at [545, 261] on button "Recover changes" at bounding box center [531, 263] width 80 height 19
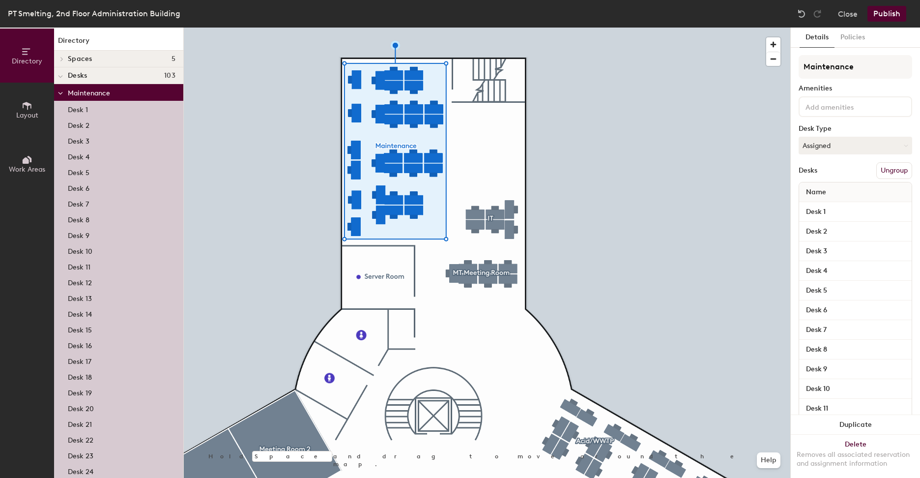
click at [31, 163] on icon at bounding box center [27, 159] width 11 height 11
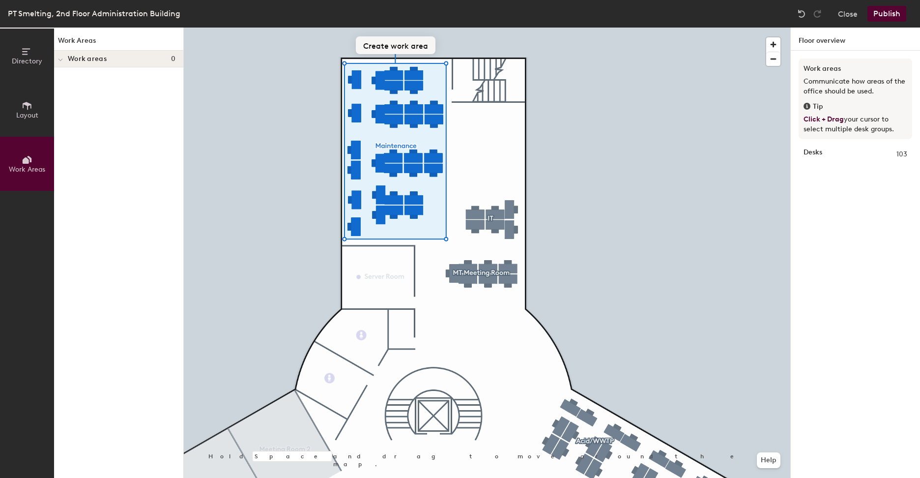
click at [384, 47] on button "Create work area" at bounding box center [396, 45] width 80 height 18
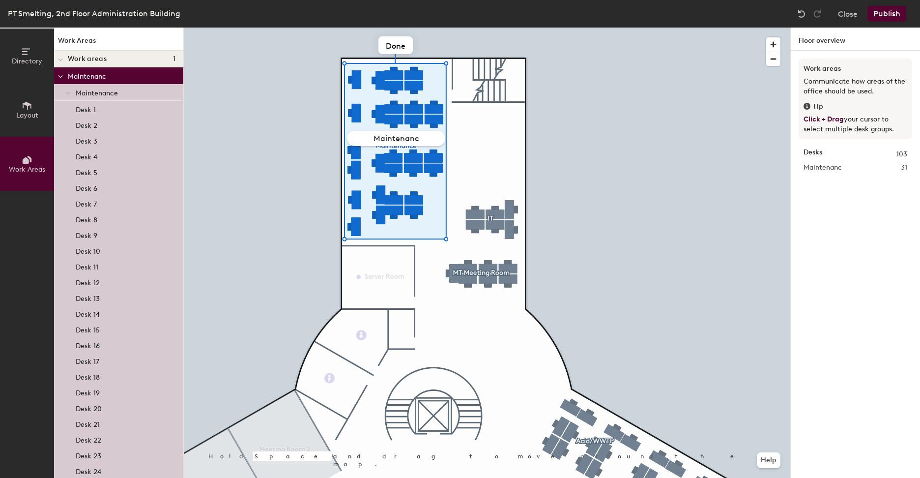
type input "Maintenance"
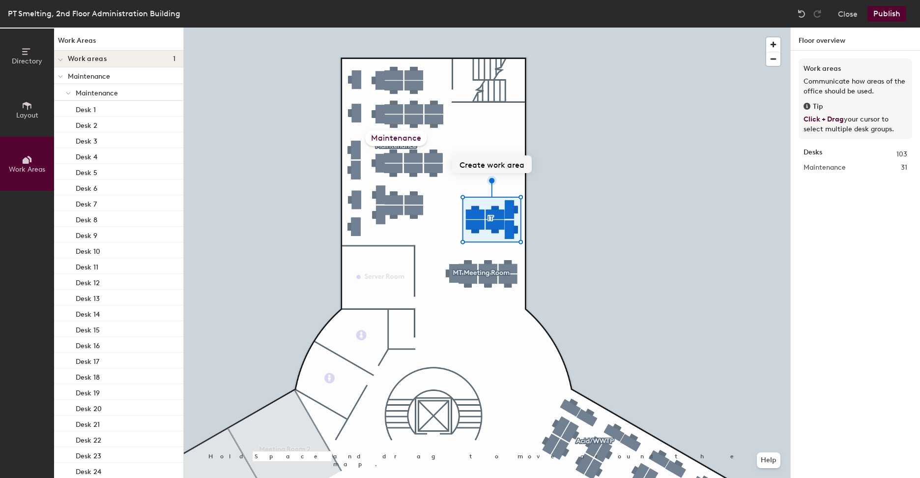
click at [491, 157] on button "Create work area" at bounding box center [492, 164] width 80 height 18
type input "IT"
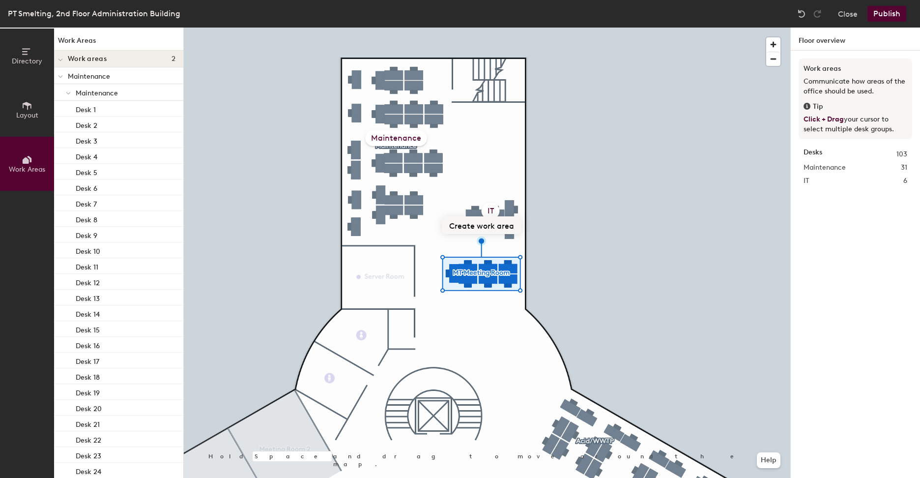
click at [487, 224] on button "Create work area" at bounding box center [482, 225] width 80 height 18
type input "MT Meeting Room"
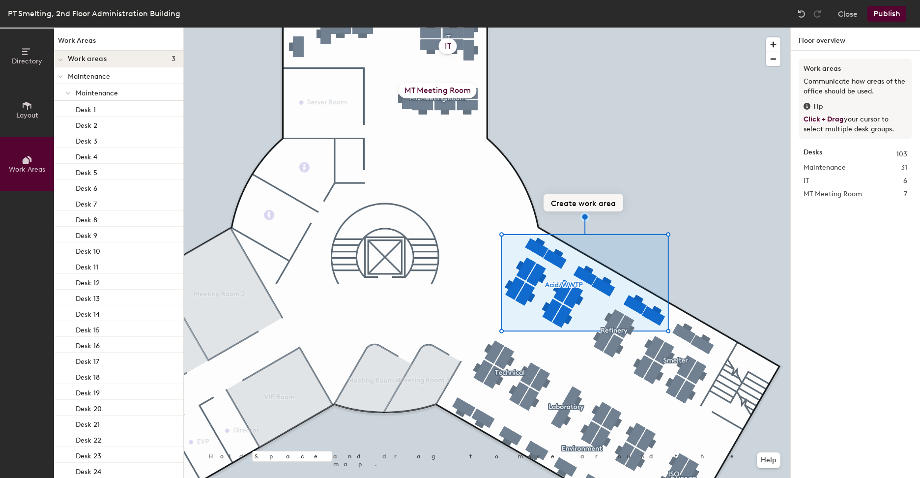
click at [580, 201] on button "Create work area" at bounding box center [583, 203] width 80 height 18
type input "ACID & WWTP"
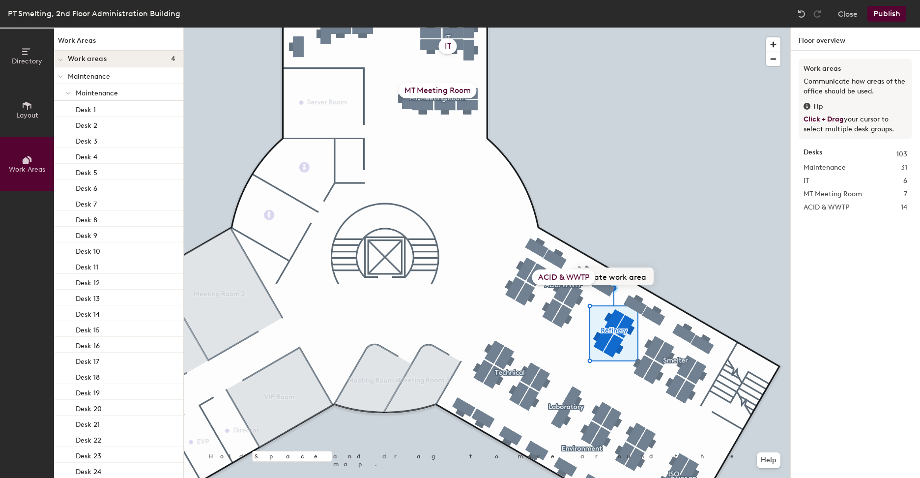
click at [615, 281] on button "Create work area" at bounding box center [614, 276] width 80 height 18
type input "Refinery"
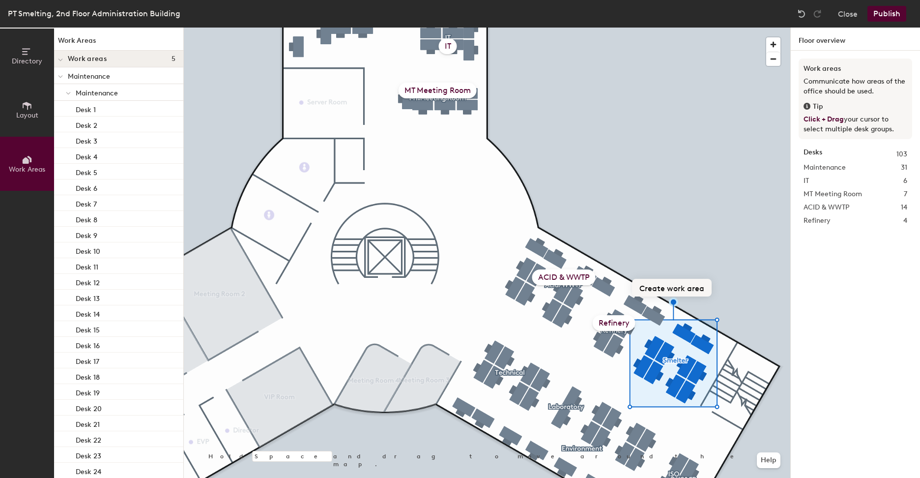
click at [668, 287] on button "Create work area" at bounding box center [672, 288] width 80 height 18
type input "Smelter"
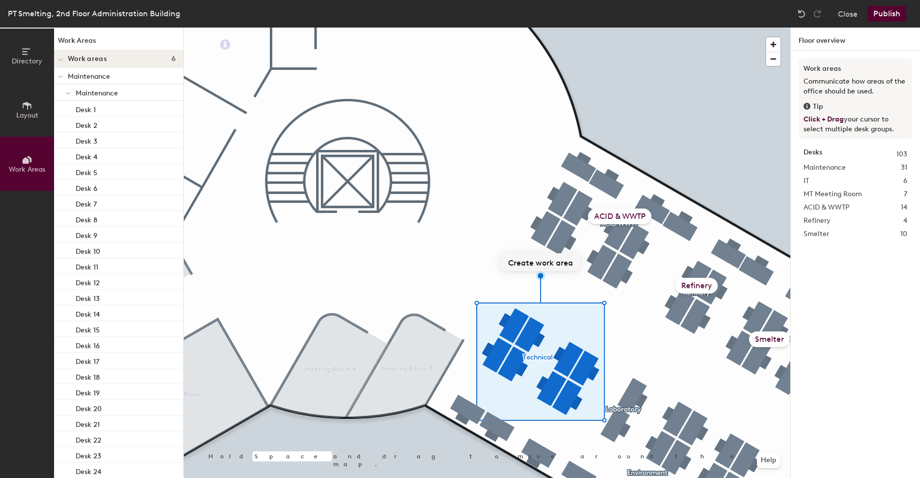
click at [535, 266] on button "Create work area" at bounding box center [541, 262] width 80 height 18
type input "Technical"
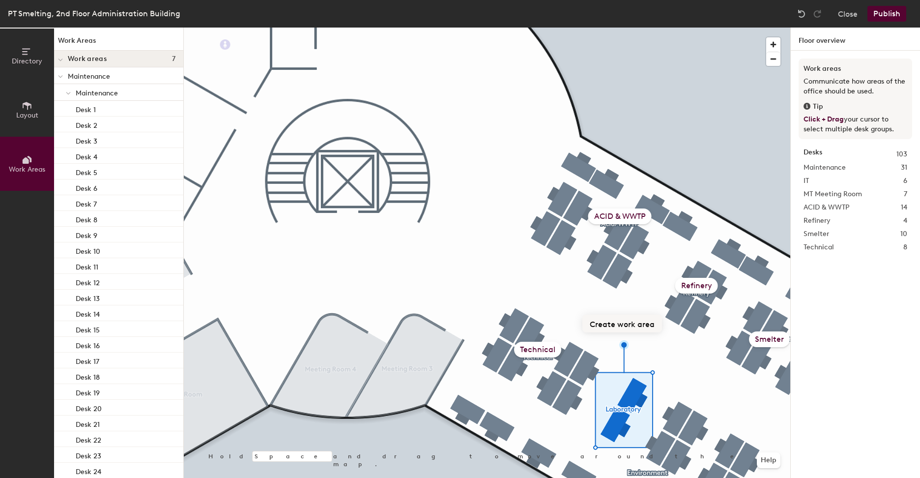
click at [623, 325] on button "Create work area" at bounding box center [622, 323] width 80 height 18
type input "Laboratory"
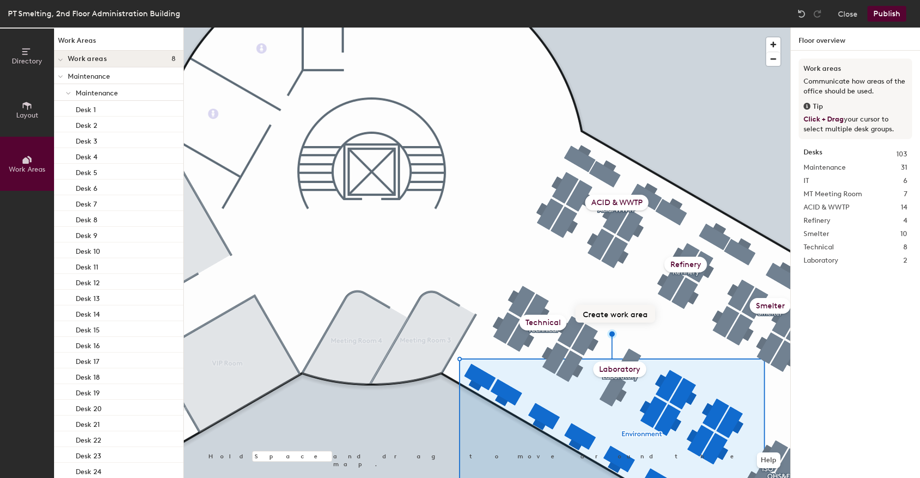
click at [616, 314] on button "Create work area" at bounding box center [615, 314] width 80 height 18
type input "Environment"
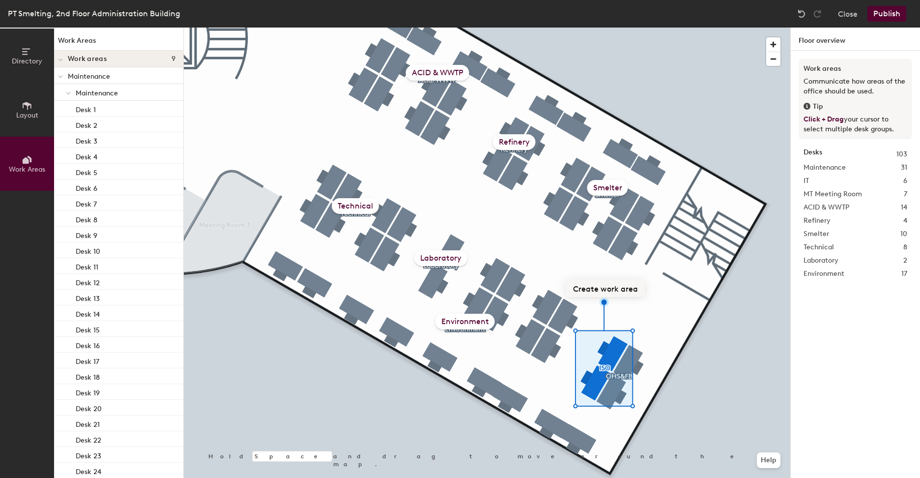
click at [606, 288] on button "Create work area" at bounding box center [606, 288] width 80 height 18
type input "ISO"
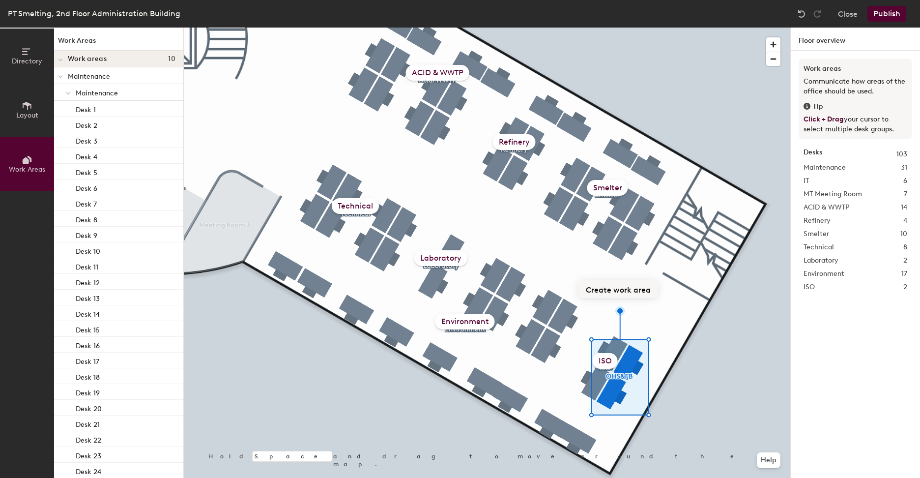
click at [623, 294] on button "Create work area" at bounding box center [618, 289] width 80 height 18
type input "OHS&FB"
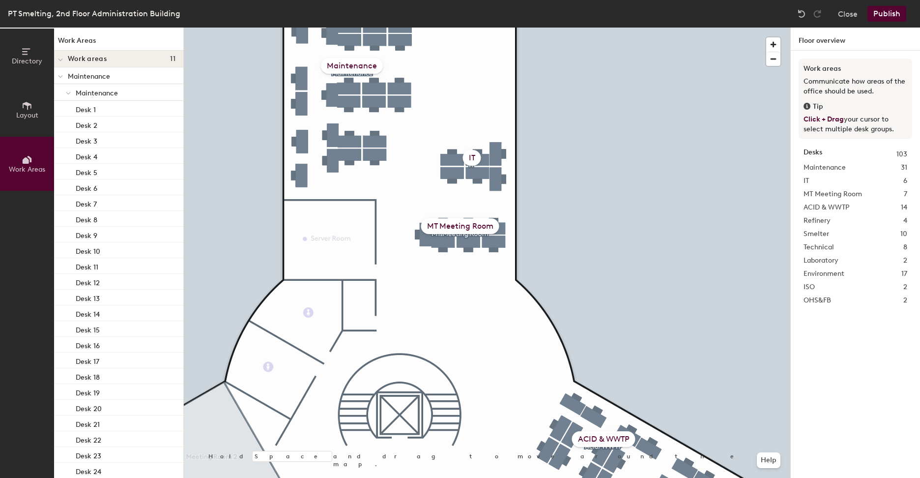
click at [882, 8] on button "Publish" at bounding box center [886, 14] width 39 height 16
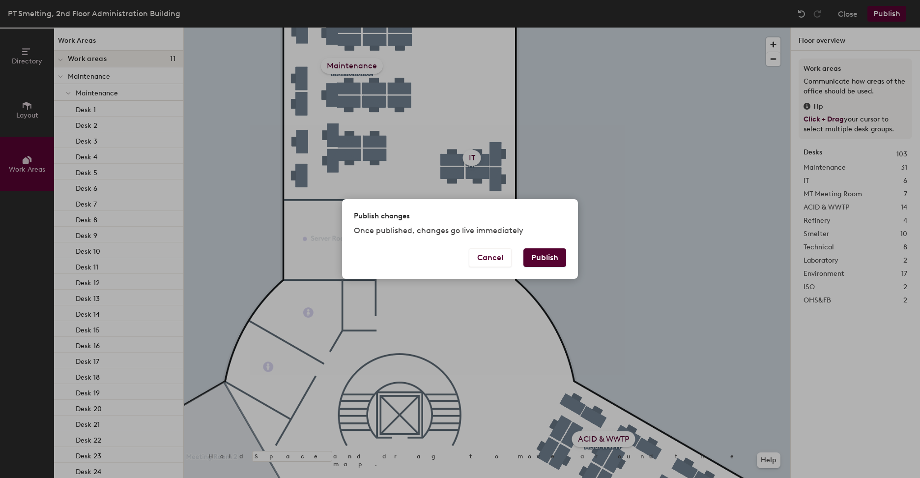
click at [542, 256] on button "Publish" at bounding box center [544, 257] width 43 height 19
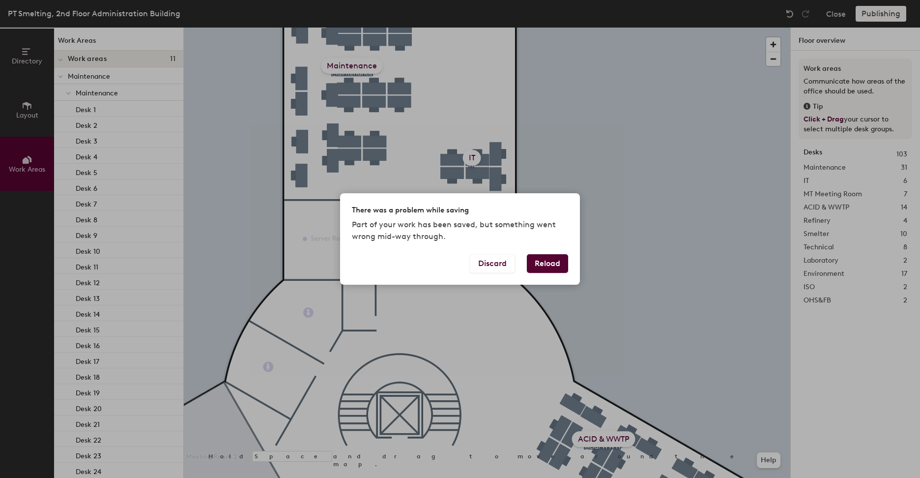
click at [553, 244] on div "There was a problem while saving Part of your work has been saved, but somethin…" at bounding box center [460, 223] width 240 height 60
click at [544, 261] on button "Reload" at bounding box center [547, 263] width 41 height 19
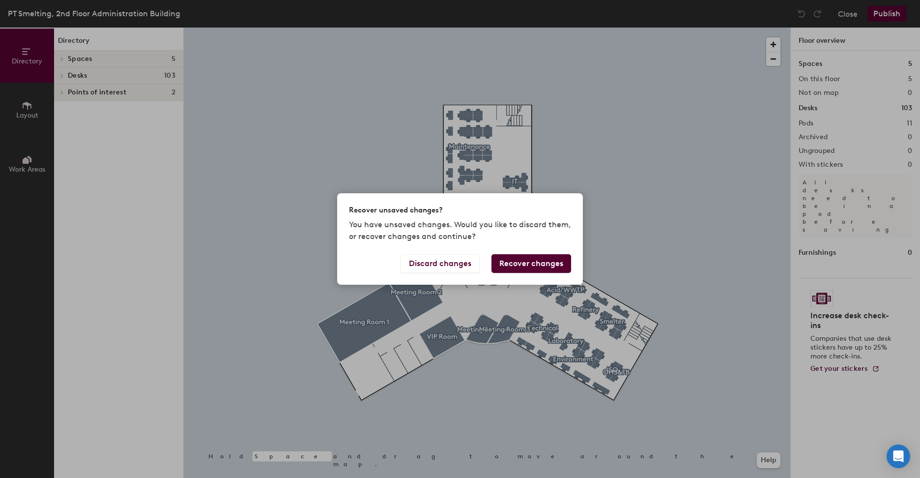
click at [535, 261] on button "Recover changes" at bounding box center [531, 263] width 80 height 19
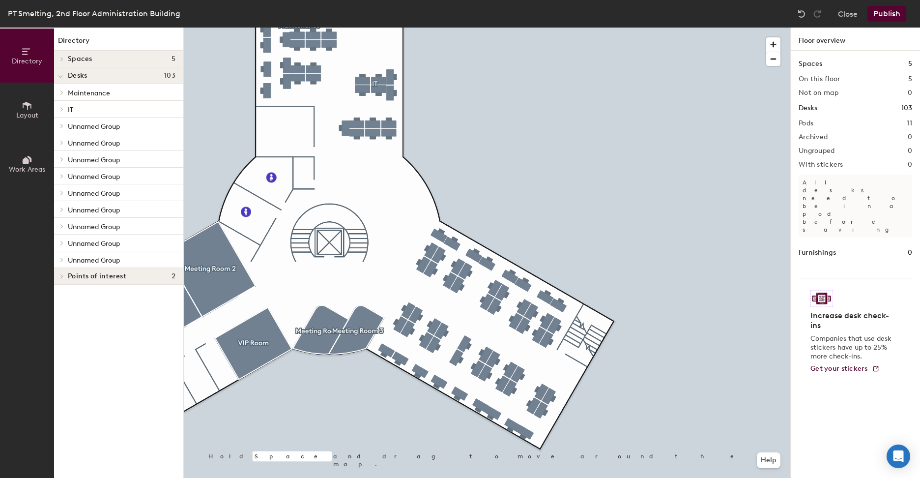
click at [117, 83] on div "Desks 103" at bounding box center [118, 75] width 129 height 17
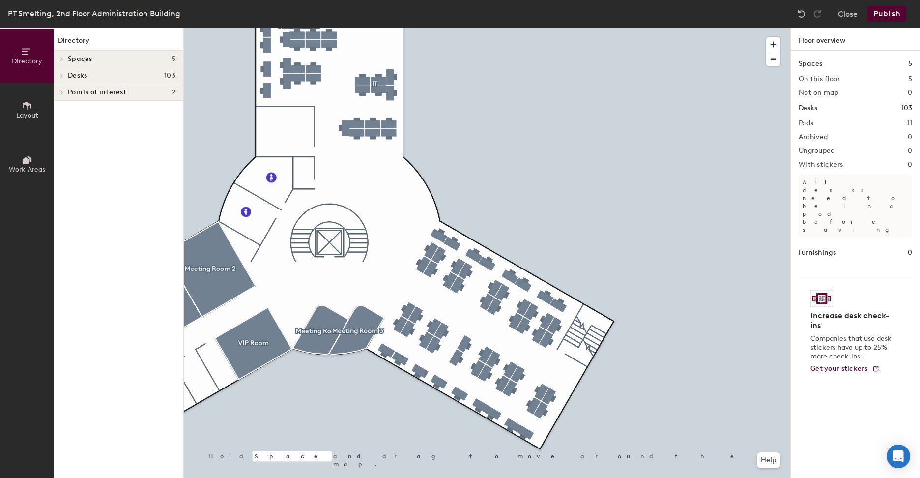
click at [117, 83] on div "Desks 103" at bounding box center [118, 75] width 129 height 17
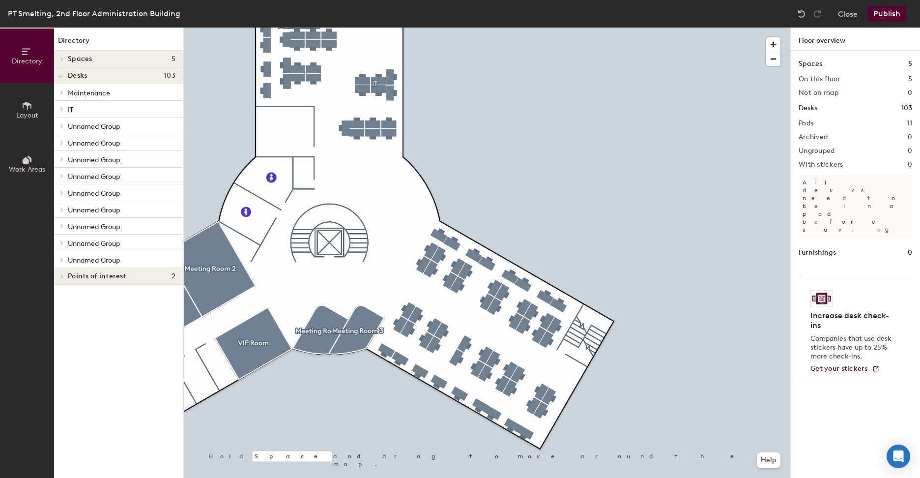
click at [118, 120] on p "Unnamed Group" at bounding box center [122, 125] width 108 height 13
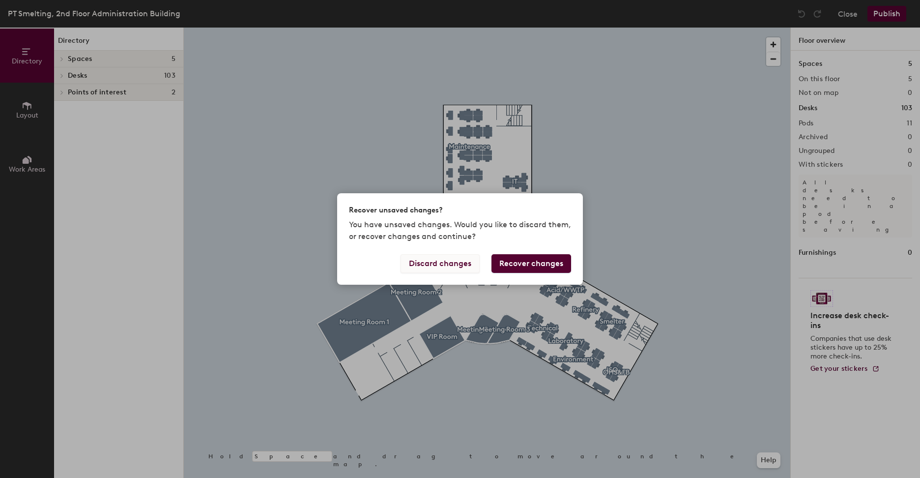
click at [443, 266] on button "Discard changes" at bounding box center [439, 263] width 79 height 19
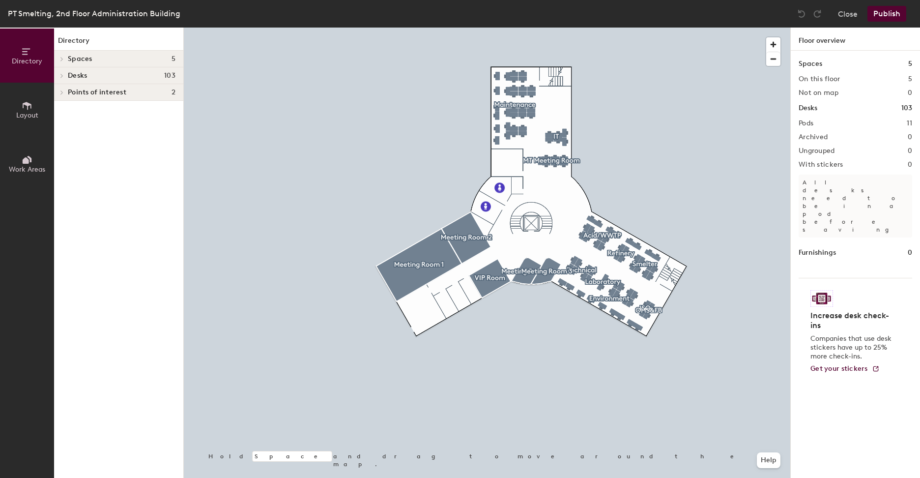
click at [36, 158] on button "Work Areas" at bounding box center [27, 164] width 54 height 54
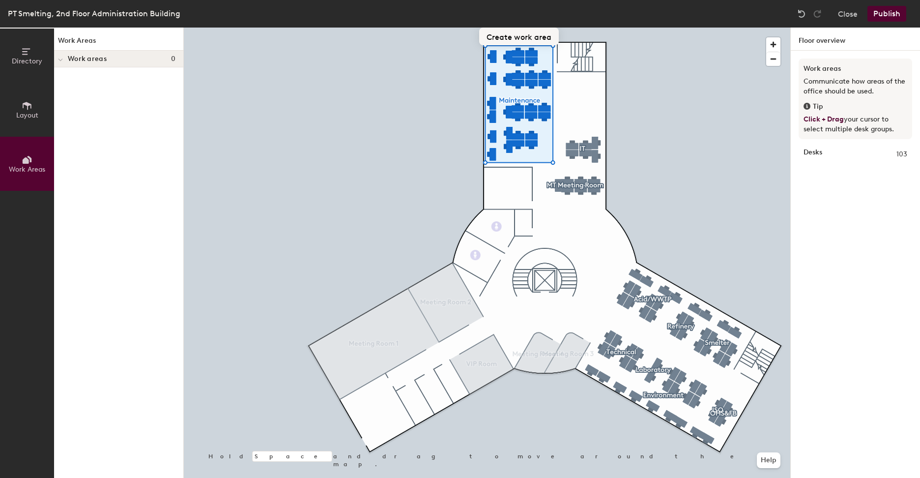
click at [521, 39] on button "Create work area" at bounding box center [519, 37] width 80 height 18
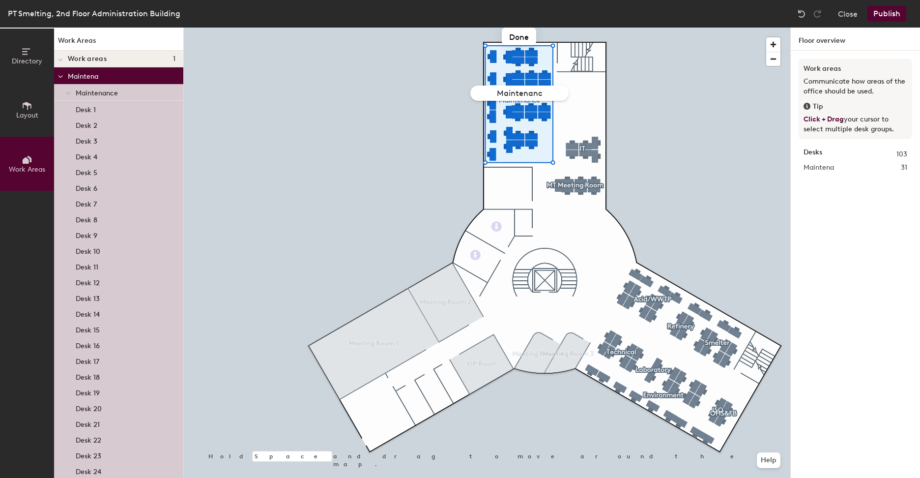
type input "Maintenance"
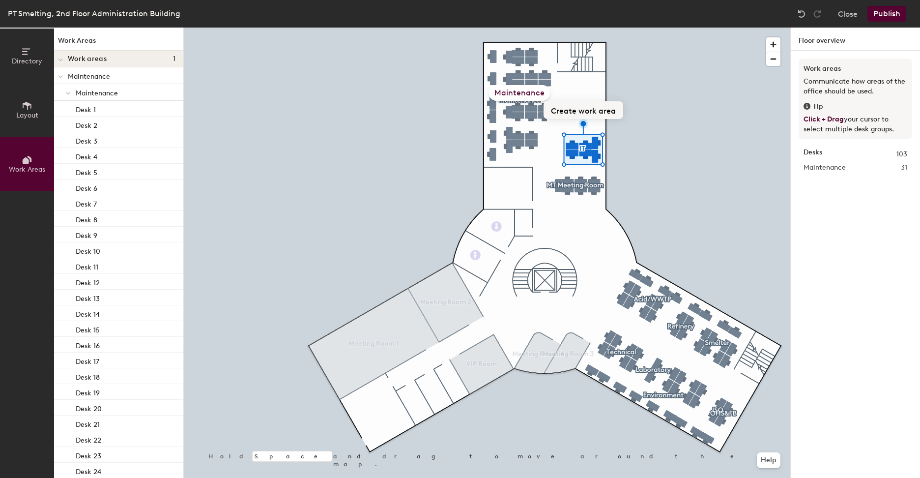
click at [591, 114] on button "Create work area" at bounding box center [583, 110] width 80 height 18
type input "IT"
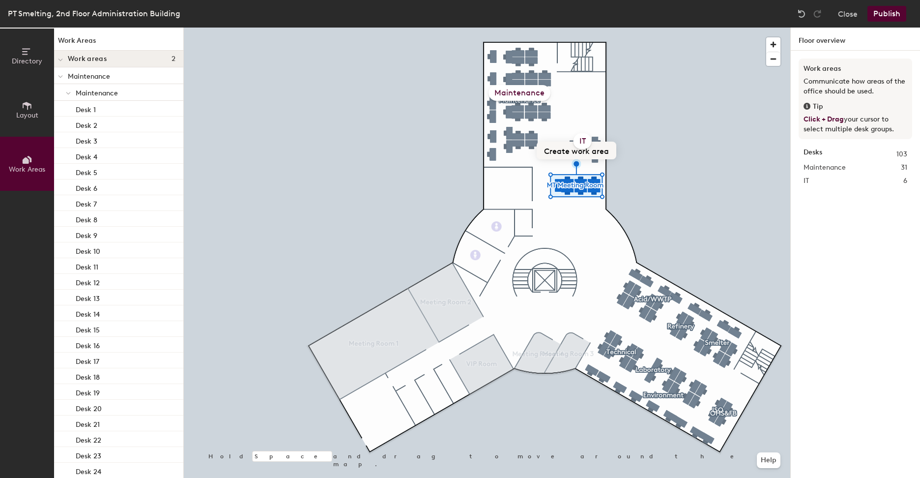
click at [592, 153] on button "Create work area" at bounding box center [577, 151] width 80 height 18
type input "MT Meeting Room"
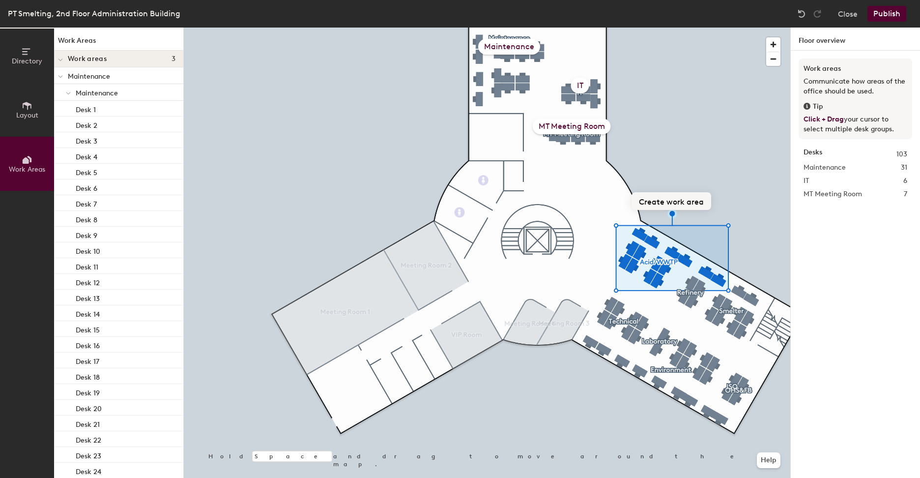
click at [673, 197] on button "Create work area" at bounding box center [671, 201] width 80 height 18
type input "Acid/WWTP"
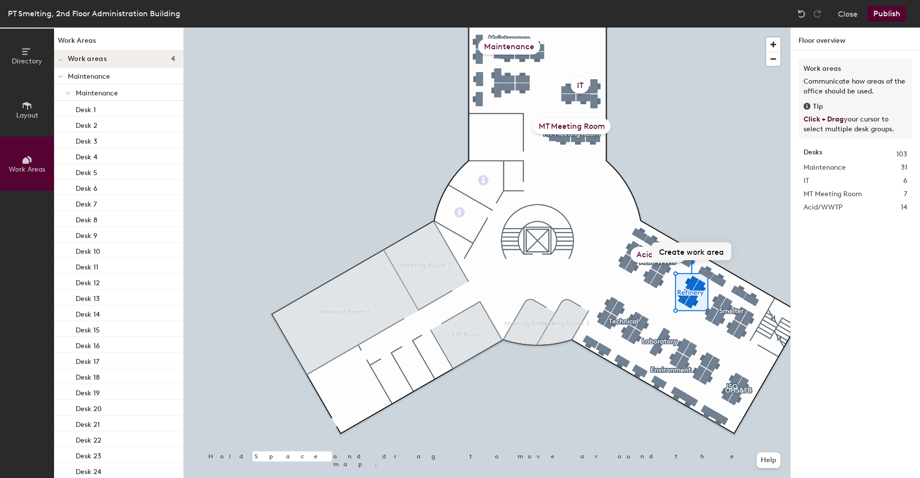
click at [698, 252] on button "Create work area" at bounding box center [692, 251] width 80 height 18
type input "Refinery"
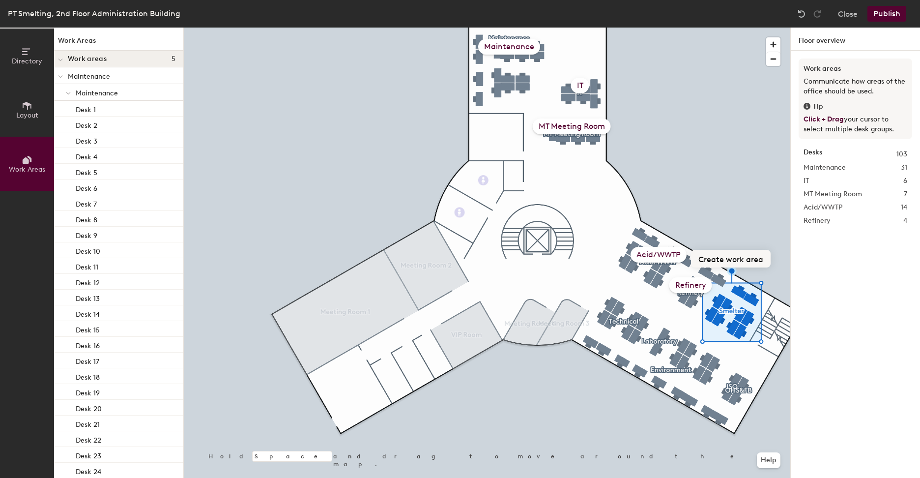
click at [740, 257] on button "Create work area" at bounding box center [731, 259] width 80 height 18
type input "Smelter"
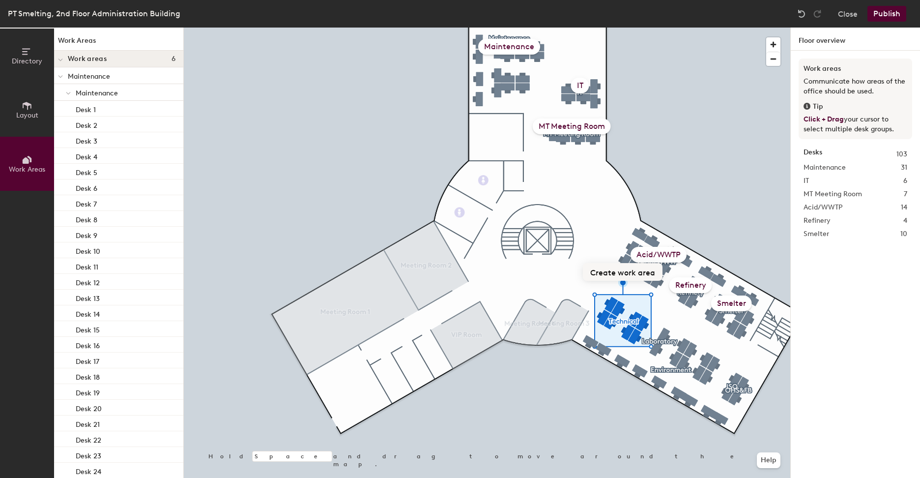
click at [631, 273] on button "Create work area" at bounding box center [623, 272] width 80 height 18
type input "Technical"
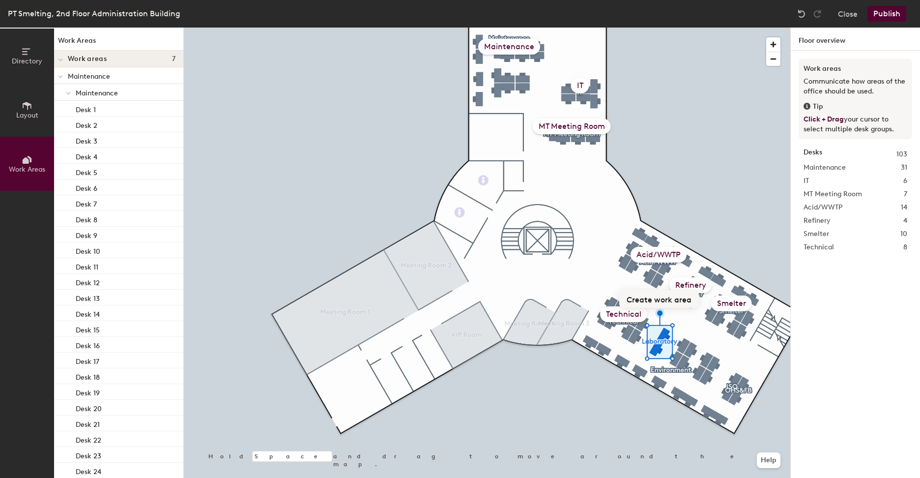
click at [665, 302] on button "Create work area" at bounding box center [659, 299] width 80 height 18
type input "Laboratory"
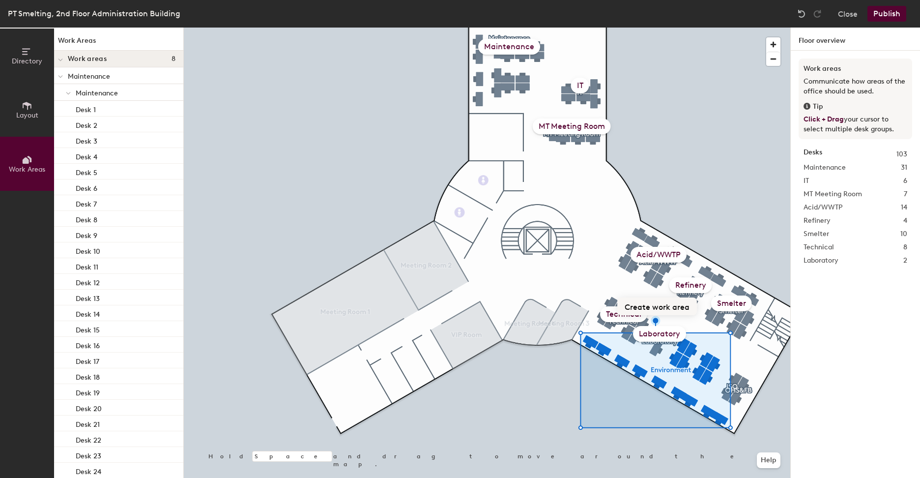
click at [671, 311] on button "Create work area" at bounding box center [657, 306] width 80 height 18
type input "Environment"
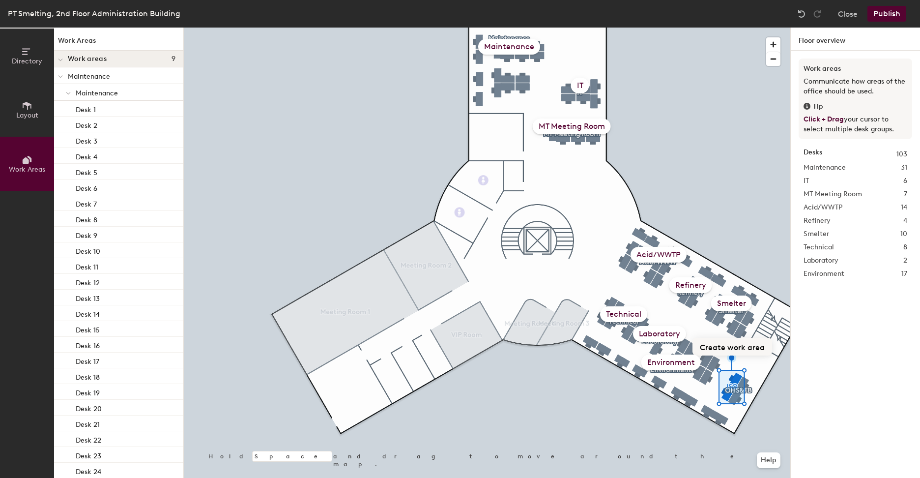
click at [726, 349] on button "Create work area" at bounding box center [732, 347] width 80 height 18
type input "ISO"
click at [736, 354] on button "Create work area" at bounding box center [738, 347] width 80 height 18
type input "OHS&FB"
click at [885, 15] on button "Publish" at bounding box center [886, 14] width 39 height 16
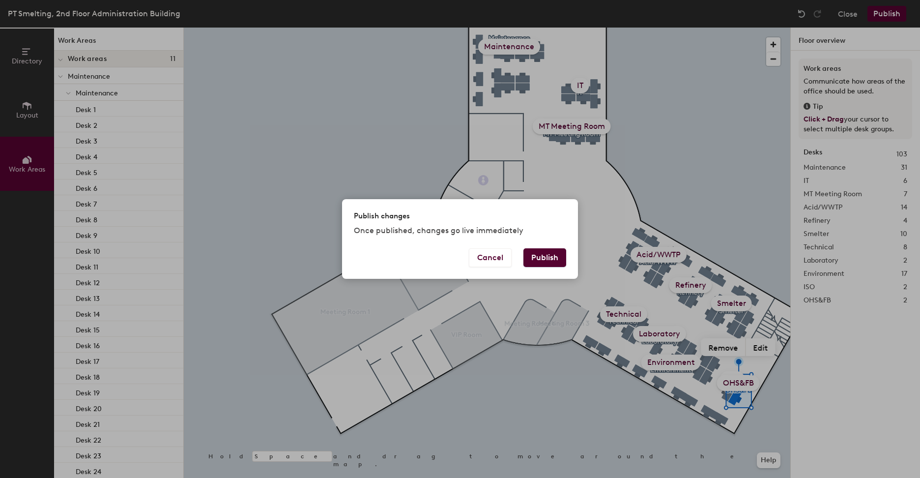
click at [556, 256] on button "Publish" at bounding box center [544, 257] width 43 height 19
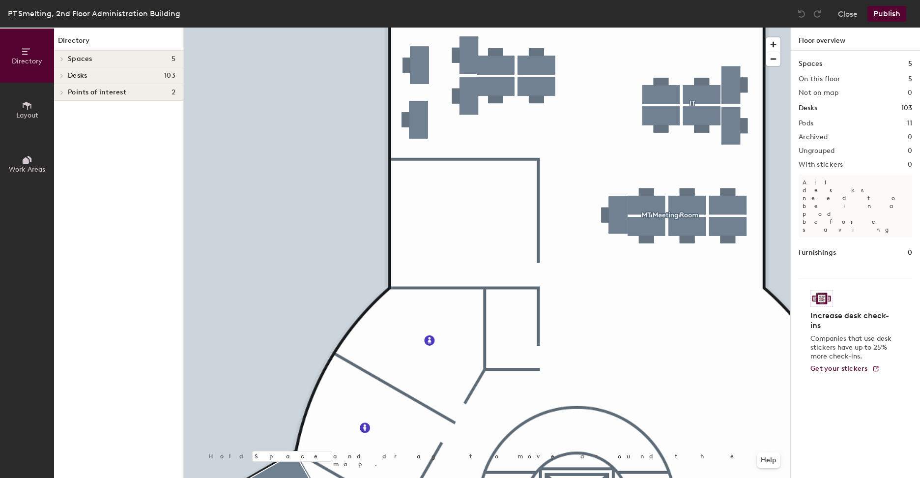
click at [29, 159] on icon at bounding box center [27, 159] width 11 height 11
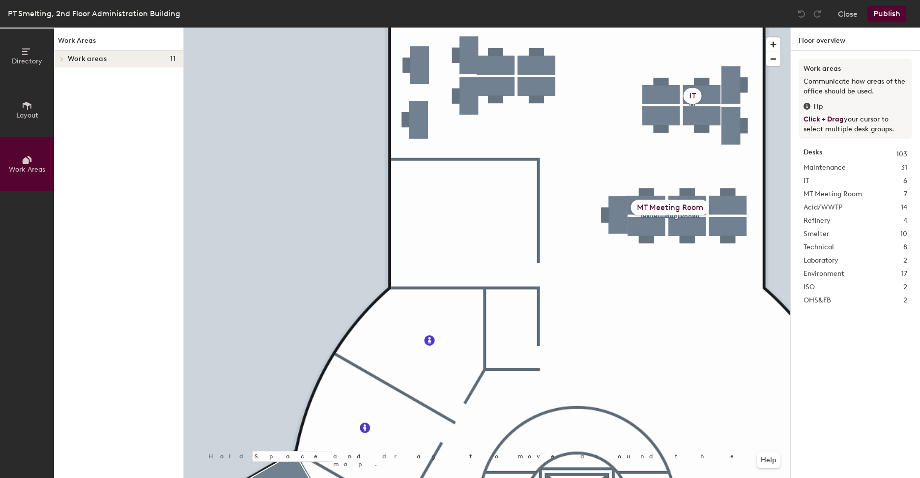
click at [26, 115] on span "Layout" at bounding box center [27, 115] width 22 height 8
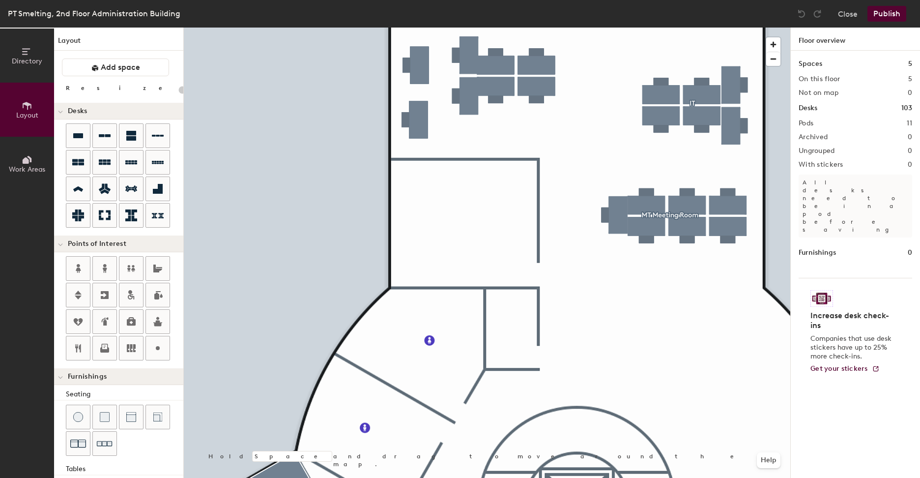
click at [26, 58] on span "Directory" at bounding box center [27, 61] width 30 height 8
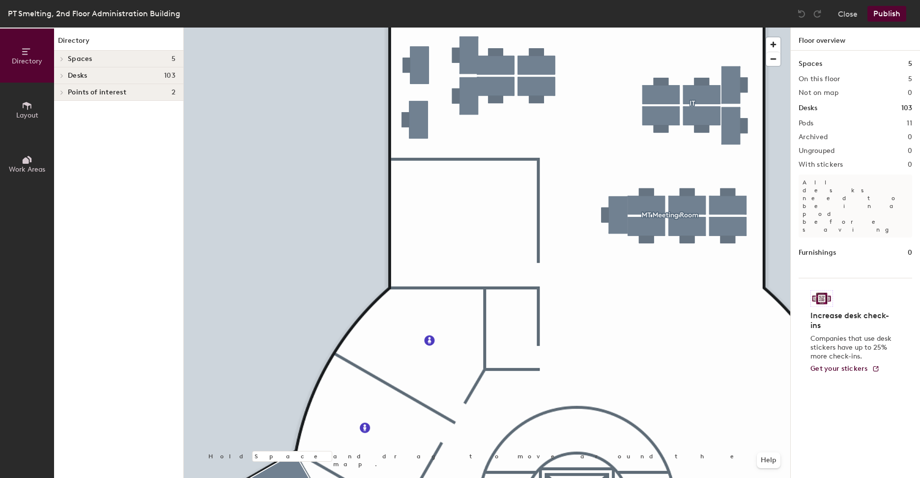
click at [34, 91] on button "Layout" at bounding box center [27, 110] width 54 height 54
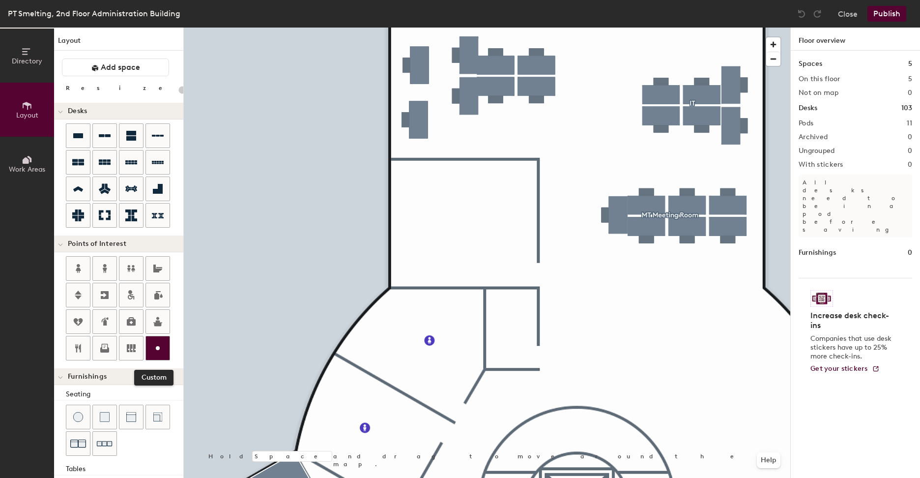
click at [166, 340] on div at bounding box center [158, 348] width 24 height 24
type input "20"
type input "Server Room"
click at [427, 238] on span "Done" at bounding box center [429, 243] width 29 height 17
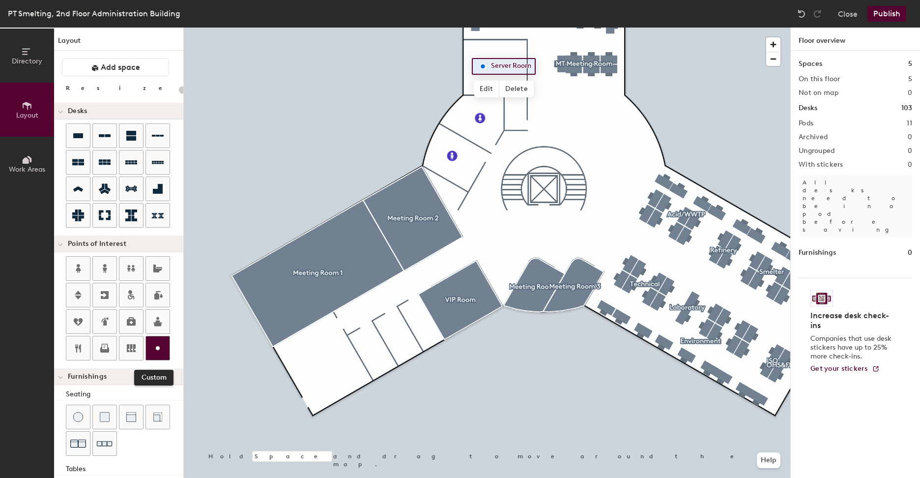
click at [155, 350] on icon at bounding box center [158, 348] width 12 height 12
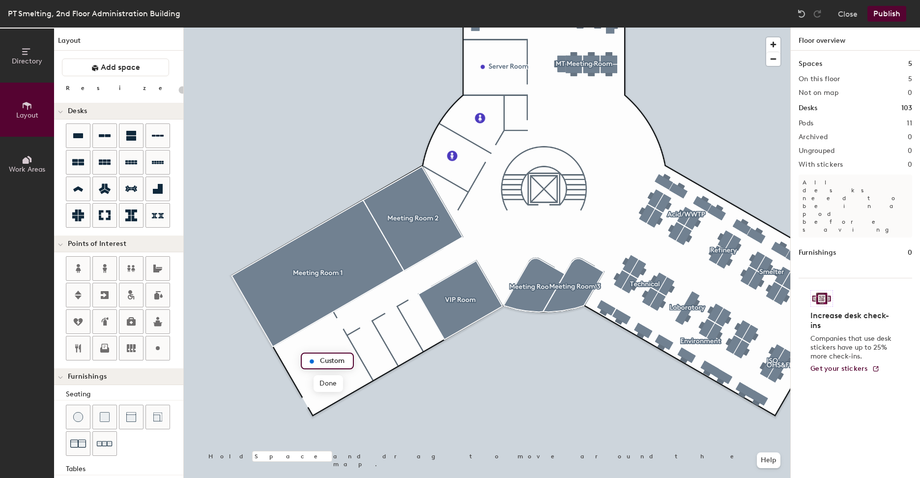
type input "20"
type input "President Director"
click at [355, 384] on span "Done" at bounding box center [352, 383] width 29 height 17
click at [164, 351] on div at bounding box center [158, 348] width 24 height 24
type input "20"
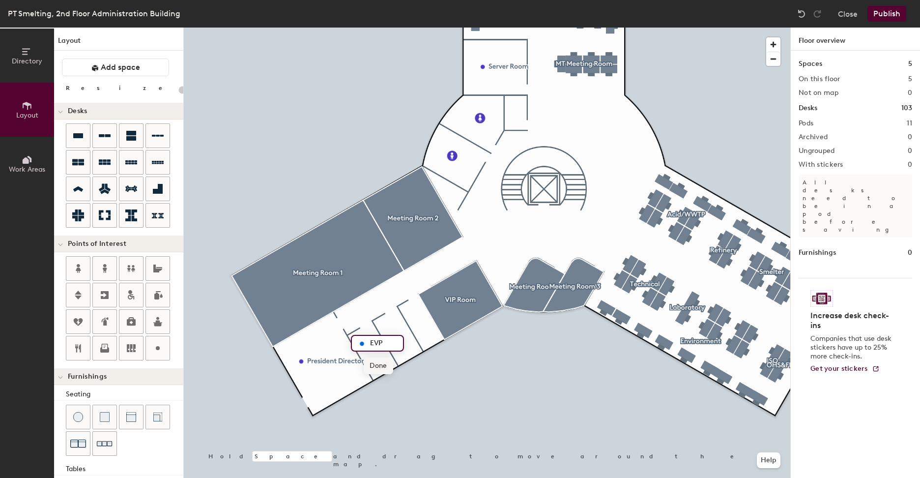
type input "EVP"
click at [377, 361] on span "Done" at bounding box center [378, 365] width 29 height 17
click at [167, 337] on div at bounding box center [158, 348] width 24 height 24
type input "20"
type input "e"
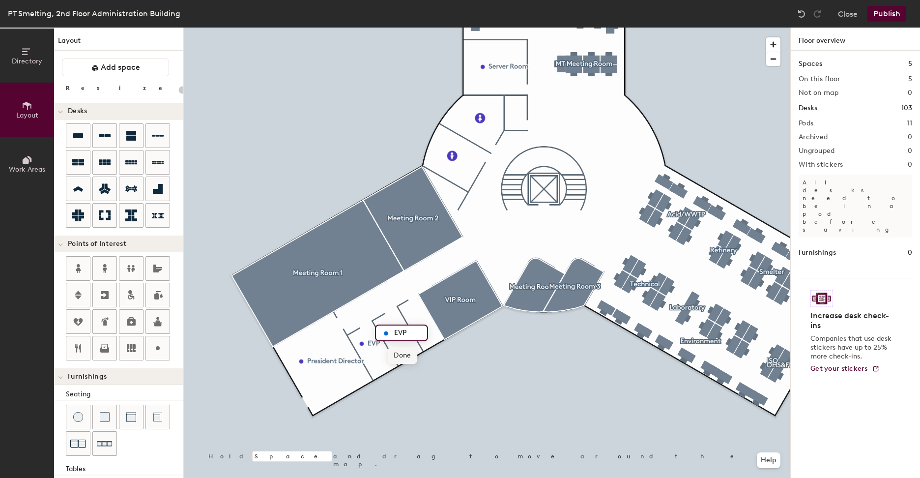
type input "EVP"
click at [409, 354] on span "Done" at bounding box center [402, 355] width 29 height 17
click at [152, 349] on icon at bounding box center [158, 348] width 12 height 12
type input "20"
type input "Director"
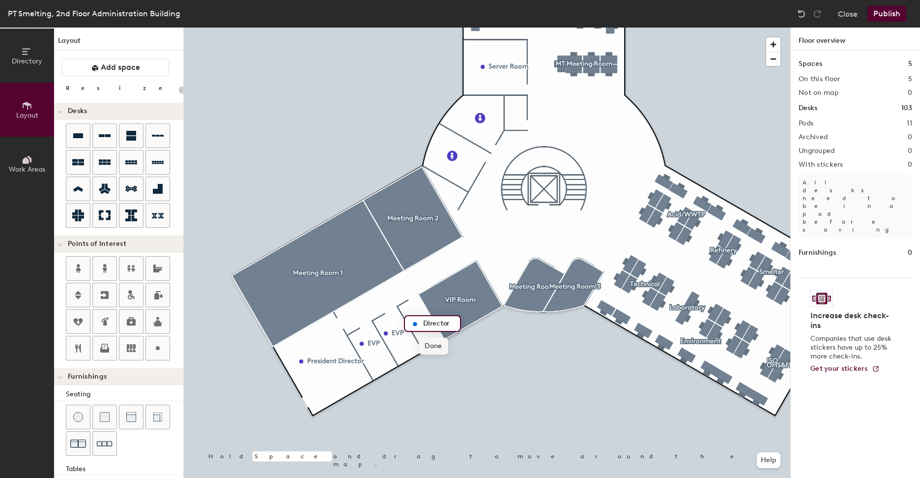
click at [437, 344] on span "Done" at bounding box center [433, 346] width 29 height 17
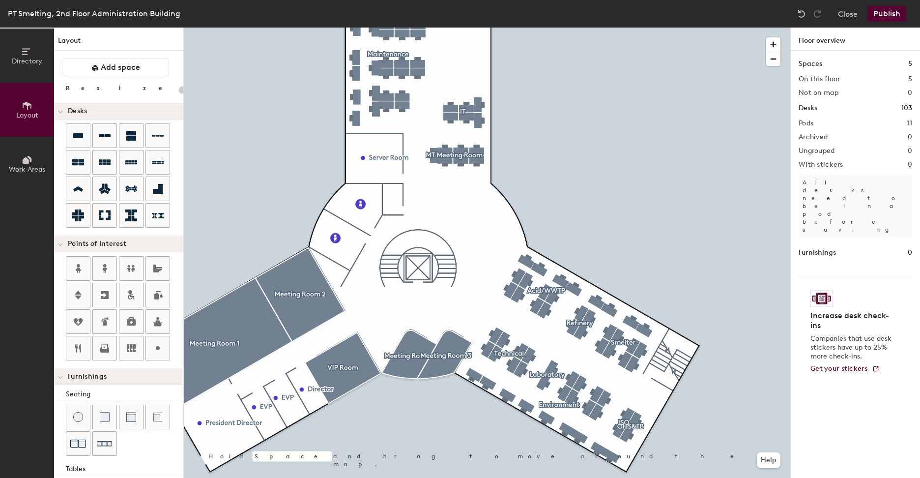
click at [879, 18] on button "Publish" at bounding box center [886, 14] width 39 height 16
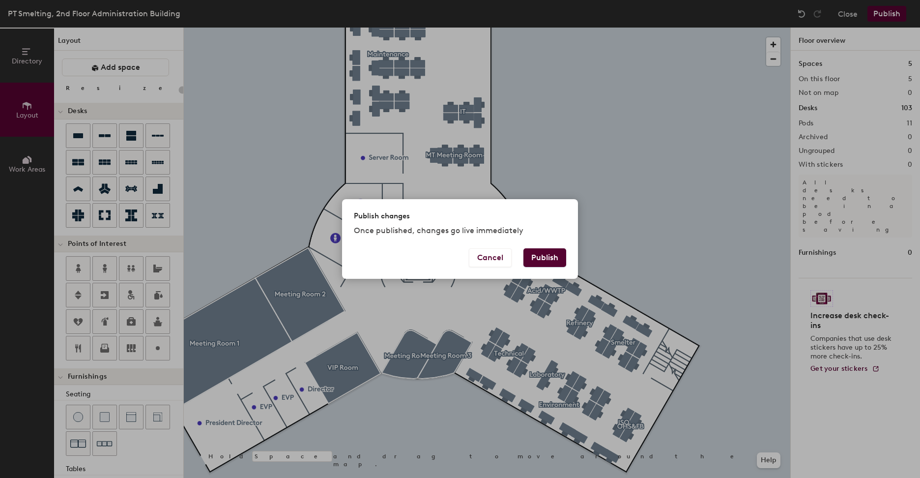
click at [549, 252] on button "Publish" at bounding box center [544, 257] width 43 height 19
type input "20"
